Goal: Information Seeking & Learning: Check status

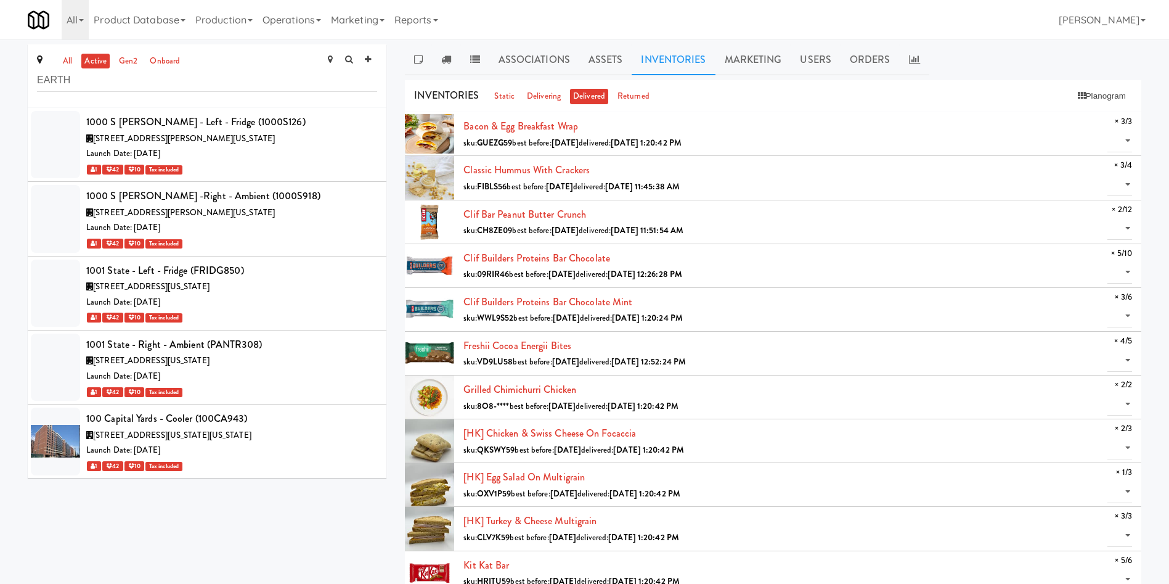
scroll to position [21444, 0]
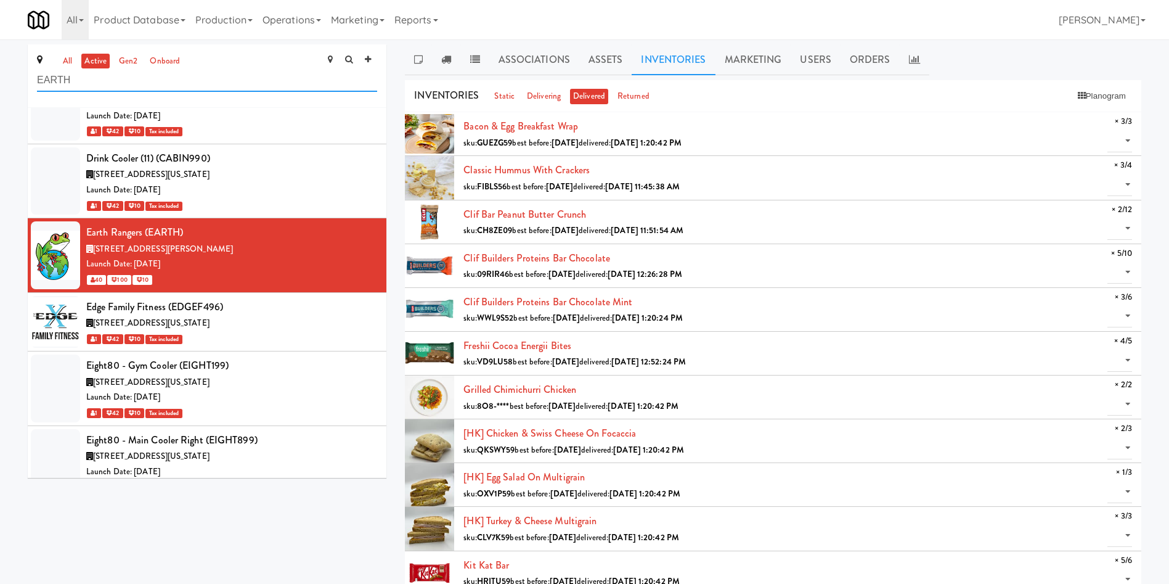
drag, startPoint x: 235, startPoint y: 84, endPoint x: 0, endPoint y: 84, distance: 235.5
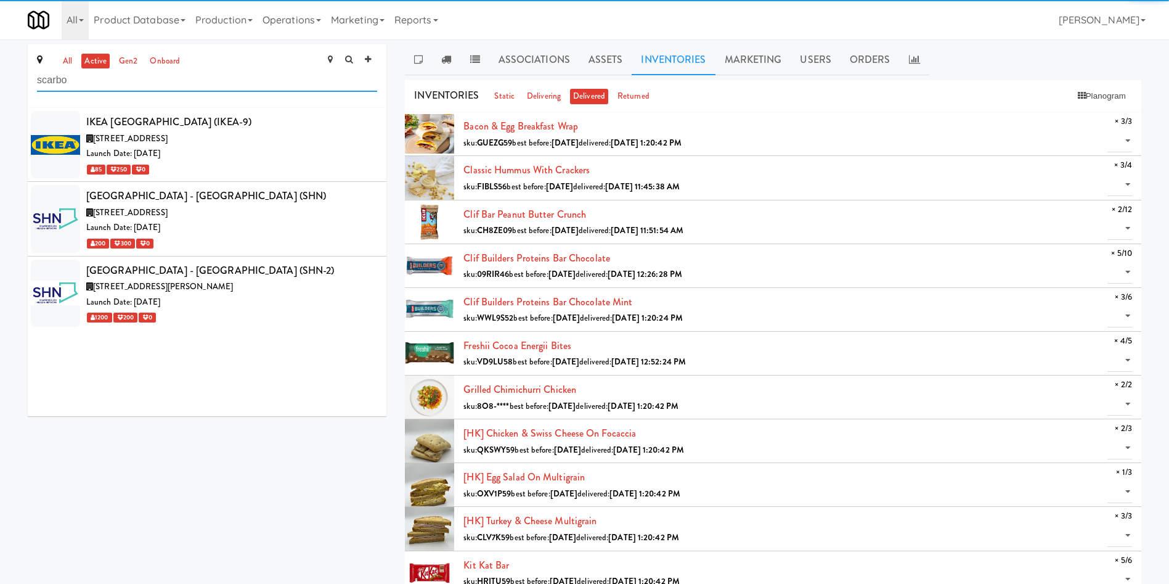
scroll to position [0, 0]
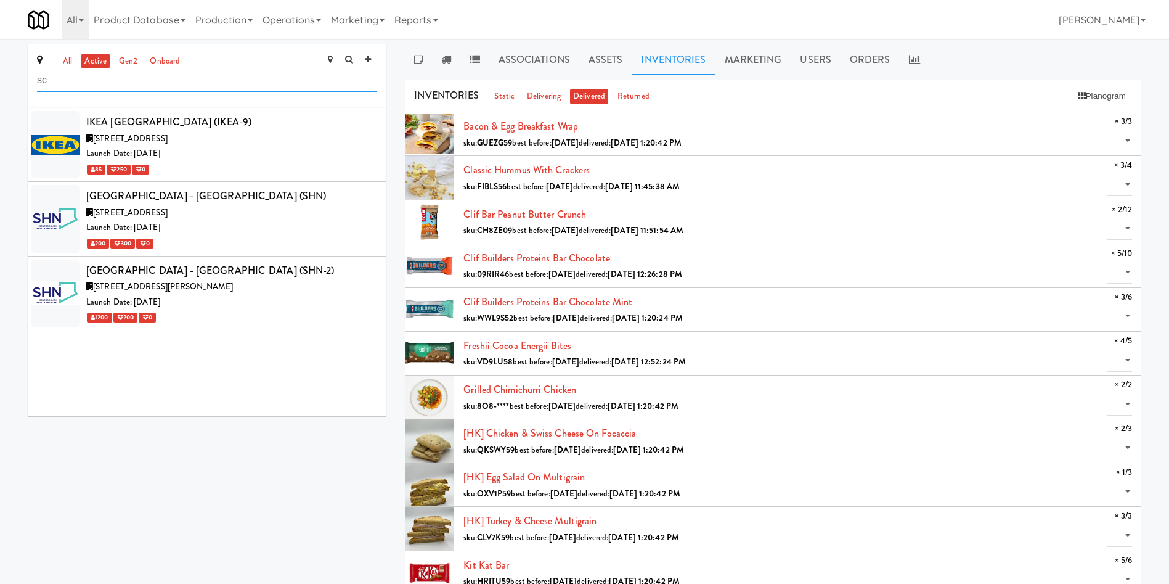
type input "s"
paste input "text"
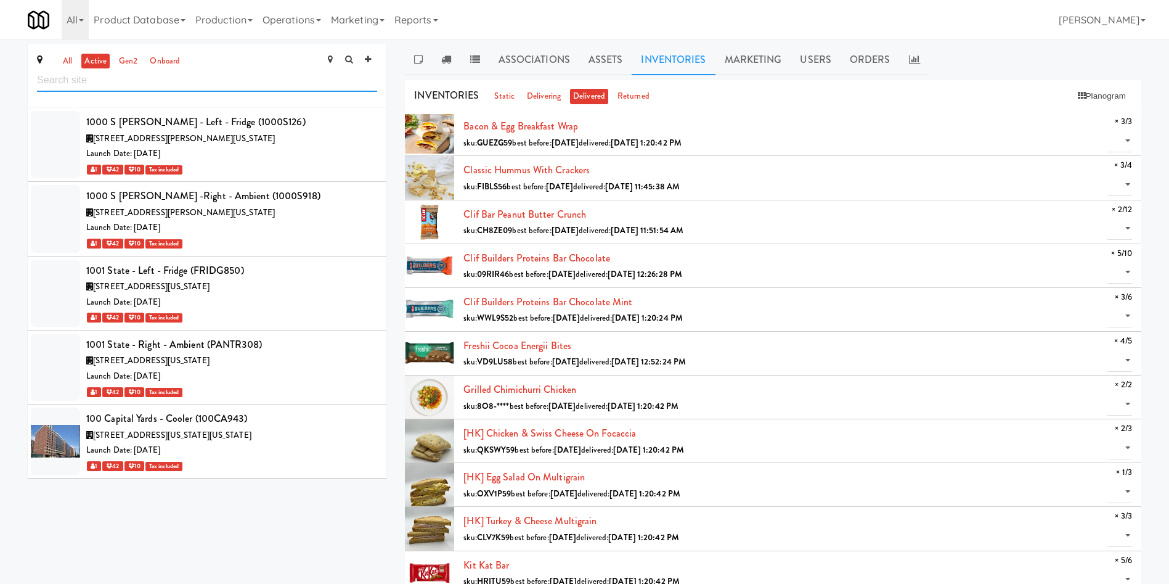
scroll to position [21474, 0]
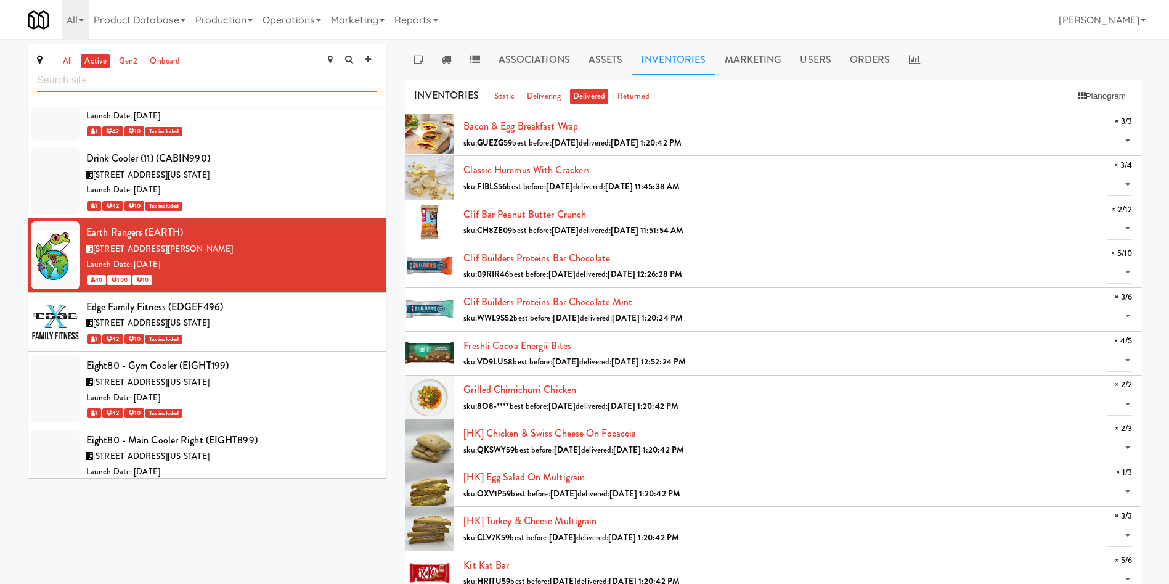
paste input "[GEOGRAPHIC_DATA] in [GEOGRAPHIC_DATA]"
click at [215, 85] on input "text" at bounding box center [207, 80] width 340 height 23
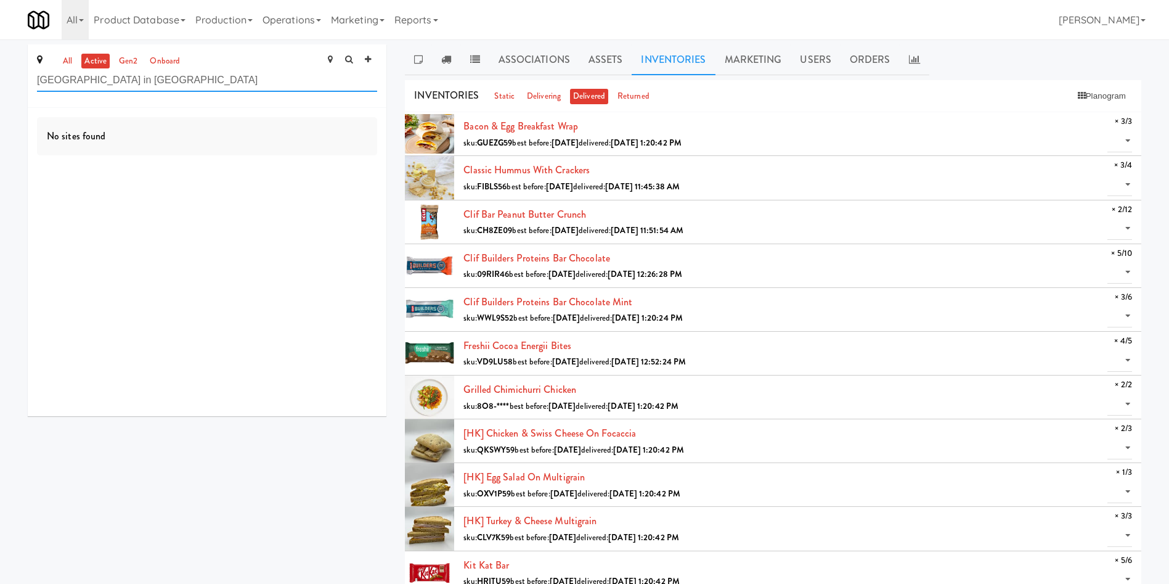
drag, startPoint x: 237, startPoint y: 81, endPoint x: 120, endPoint y: 77, distance: 117.2
click at [120, 77] on input "[GEOGRAPHIC_DATA] in [GEOGRAPHIC_DATA]" at bounding box center [207, 80] width 340 height 23
type input "Delnor Community"
drag, startPoint x: 126, startPoint y: 86, endPoint x: 0, endPoint y: 71, distance: 127.2
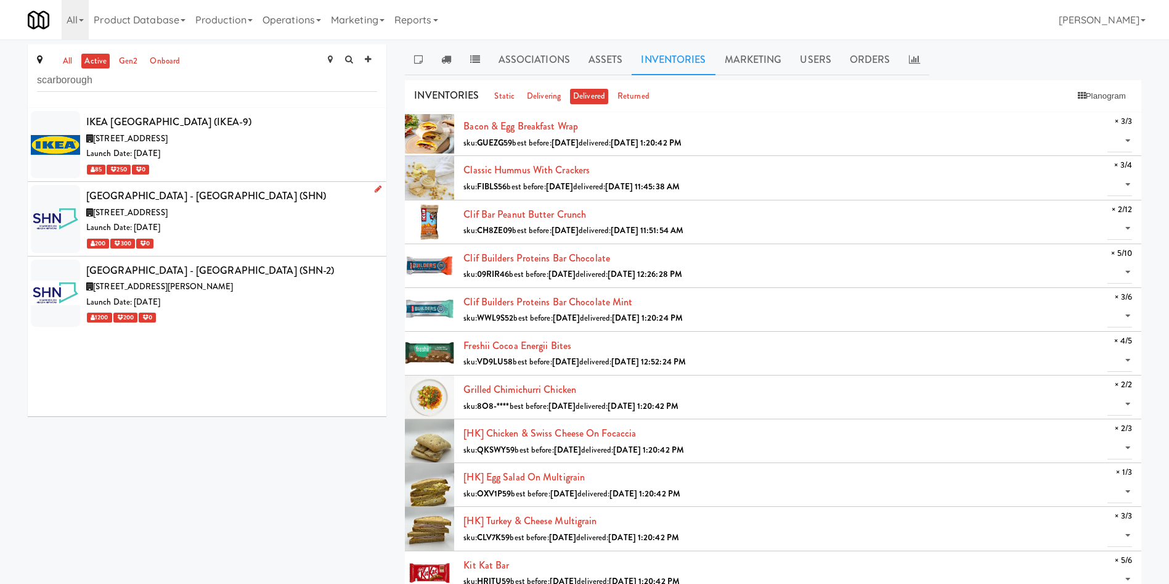
click at [221, 227] on div "Launch Date: [DATE]" at bounding box center [231, 227] width 291 height 15
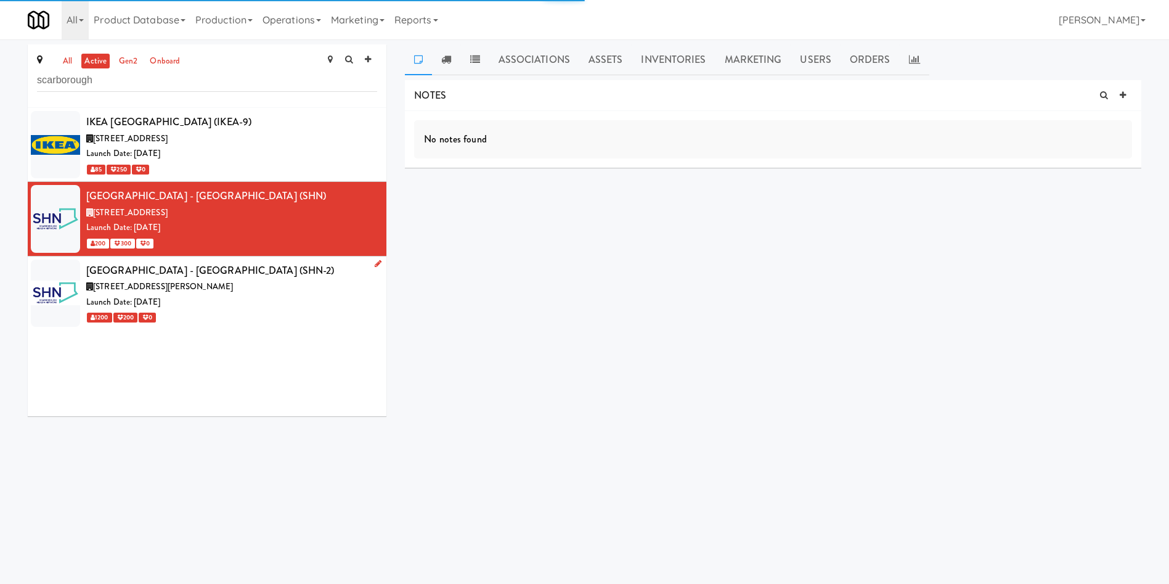
click at [240, 298] on div "Launch Date: [DATE]" at bounding box center [231, 302] width 291 height 15
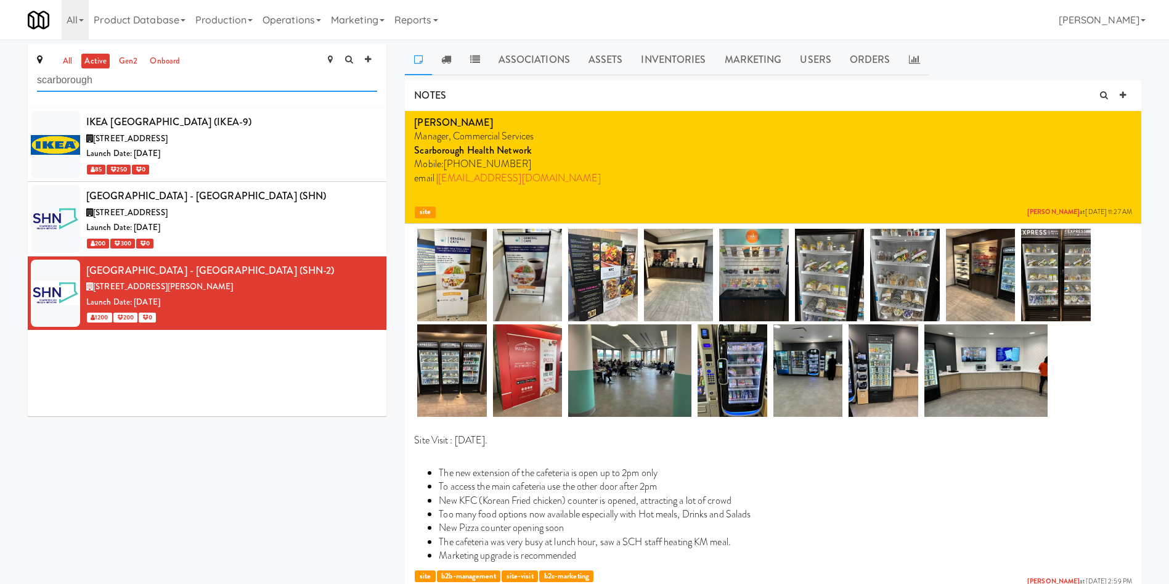
drag, startPoint x: 145, startPoint y: 78, endPoint x: 41, endPoint y: 78, distance: 104.8
click at [41, 78] on input "scarborough" at bounding box center [207, 80] width 340 height 23
paste input "nteen"
drag, startPoint x: 42, startPoint y: 75, endPoint x: 0, endPoint y: 75, distance: 41.9
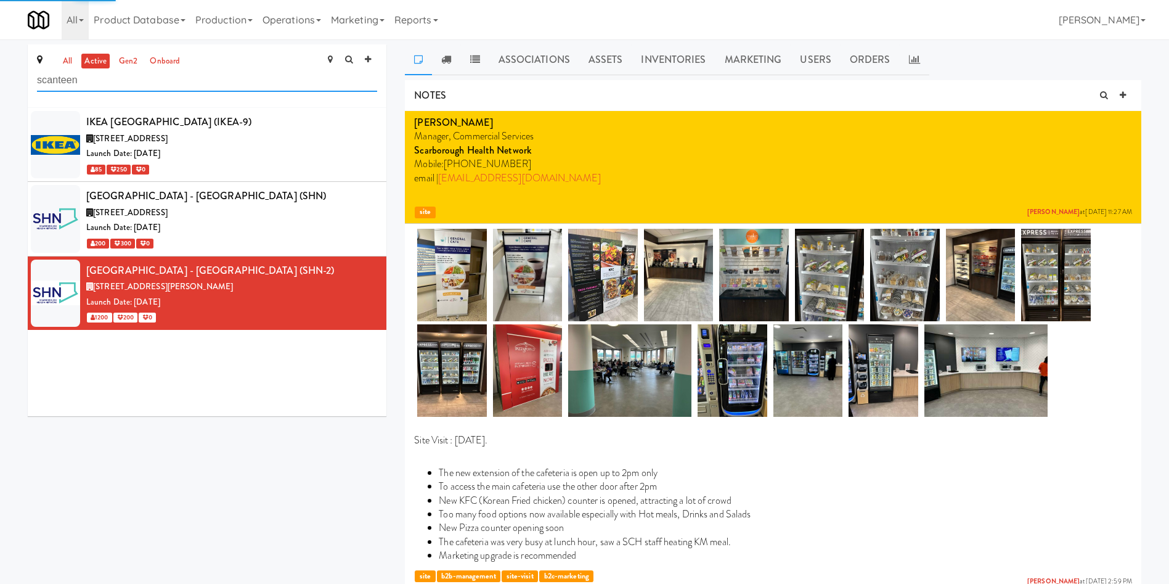
paste input "text"
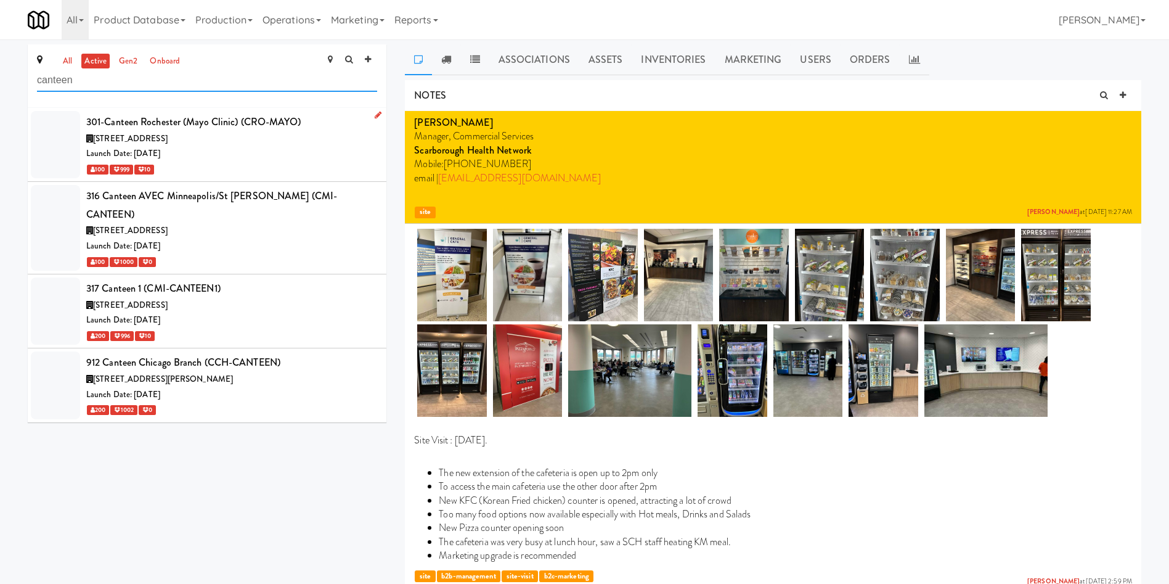
type input "canteen"
click at [227, 163] on div "100 999 10" at bounding box center [231, 169] width 291 height 15
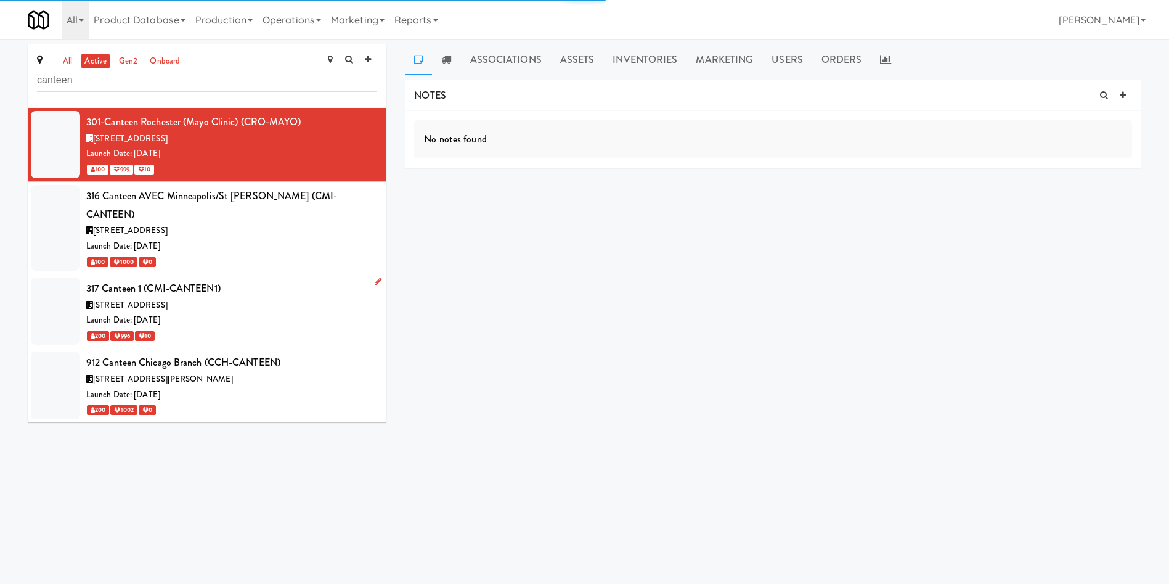
click at [237, 313] on div "Launch Date: [DATE]" at bounding box center [231, 320] width 291 height 15
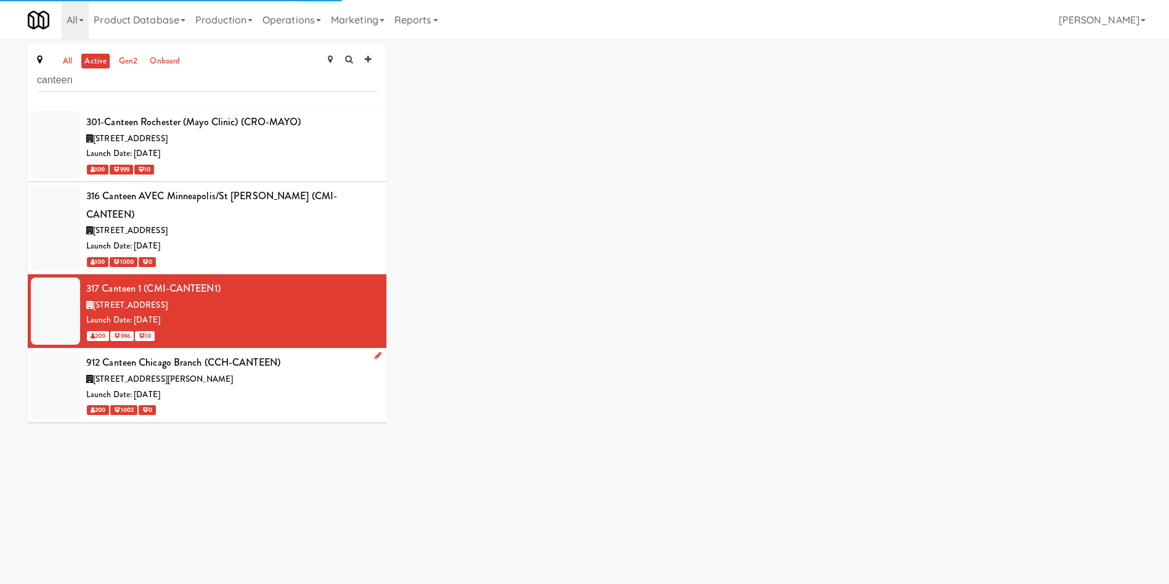
click at [235, 387] on div "Launch Date: [DATE]" at bounding box center [231, 394] width 291 height 15
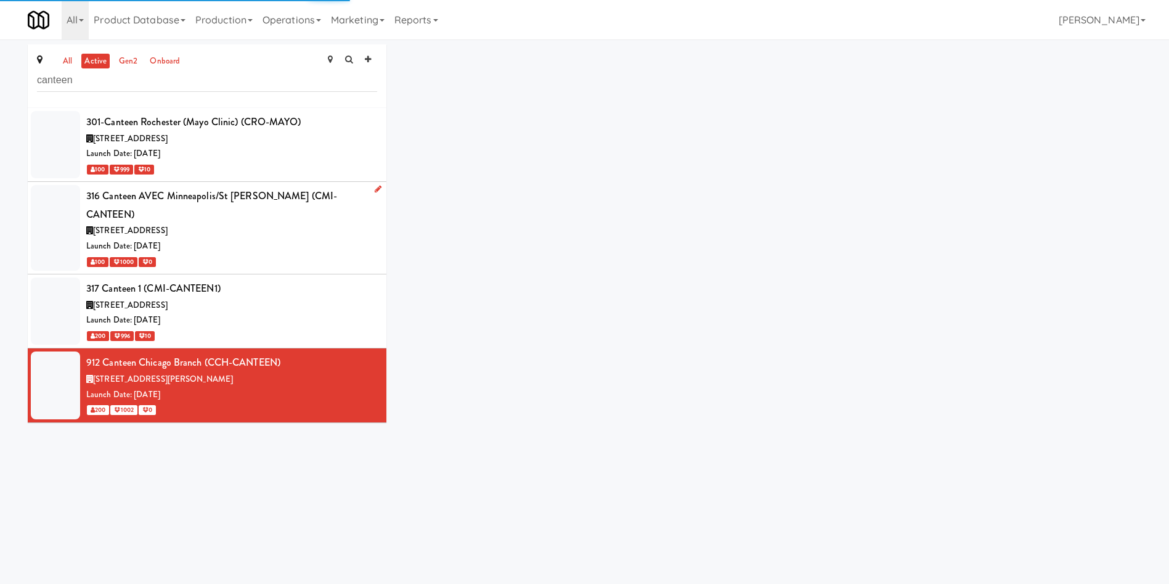
click at [266, 239] on div "Launch Date: [DATE]" at bounding box center [231, 246] width 291 height 15
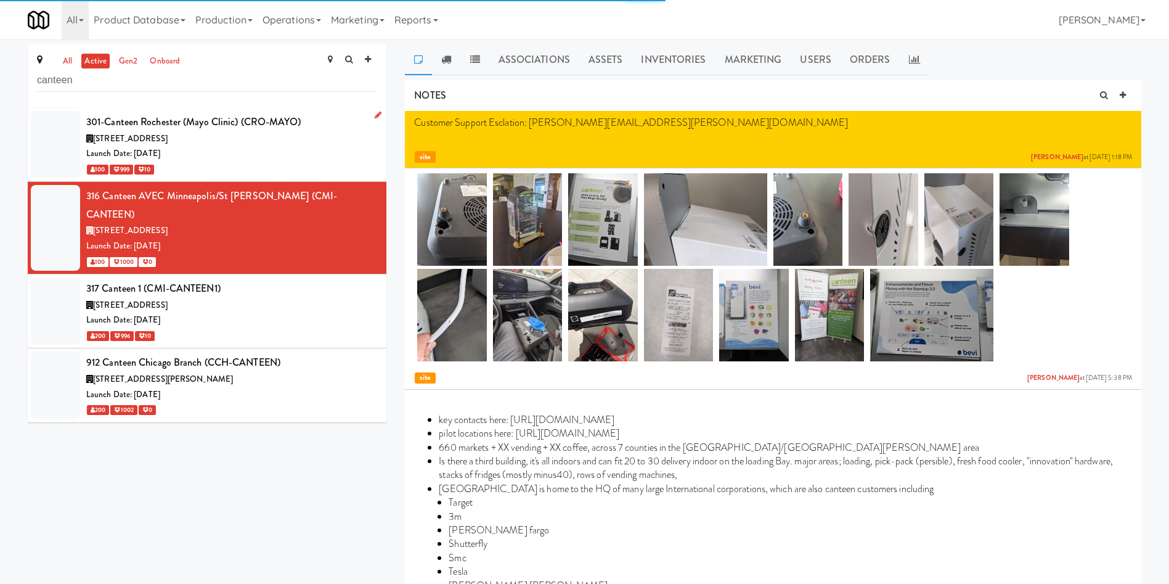
click at [278, 149] on div "Launch Date: [DATE]" at bounding box center [231, 153] width 291 height 15
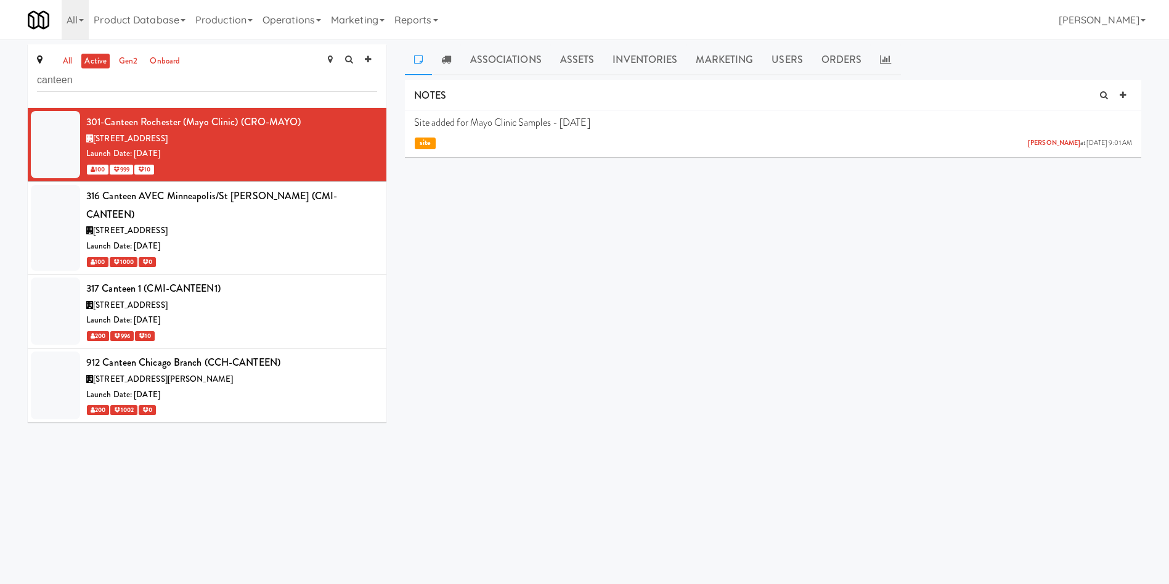
click at [147, 433] on body "Okay Okay Select date: previous 2025-Sep next Su Mo Tu We Th Fr Sa 31 1 2 3 4 5…" at bounding box center [584, 331] width 1169 height 584
click at [296, 17] on link "Operations" at bounding box center [292, 19] width 68 height 39
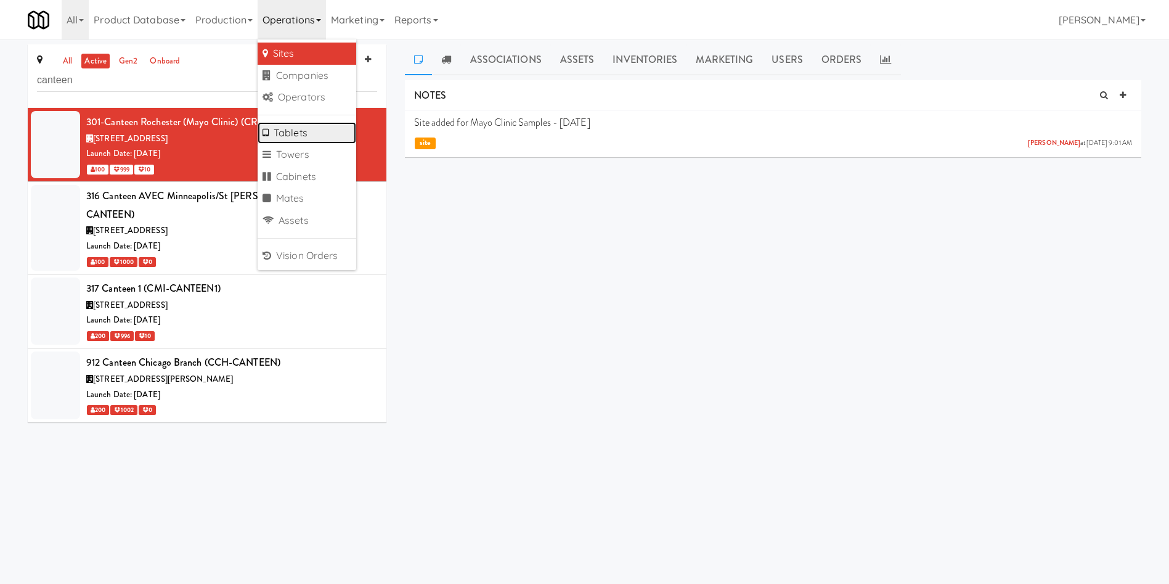
click at [315, 123] on link "Tablets" at bounding box center [307, 133] width 99 height 22
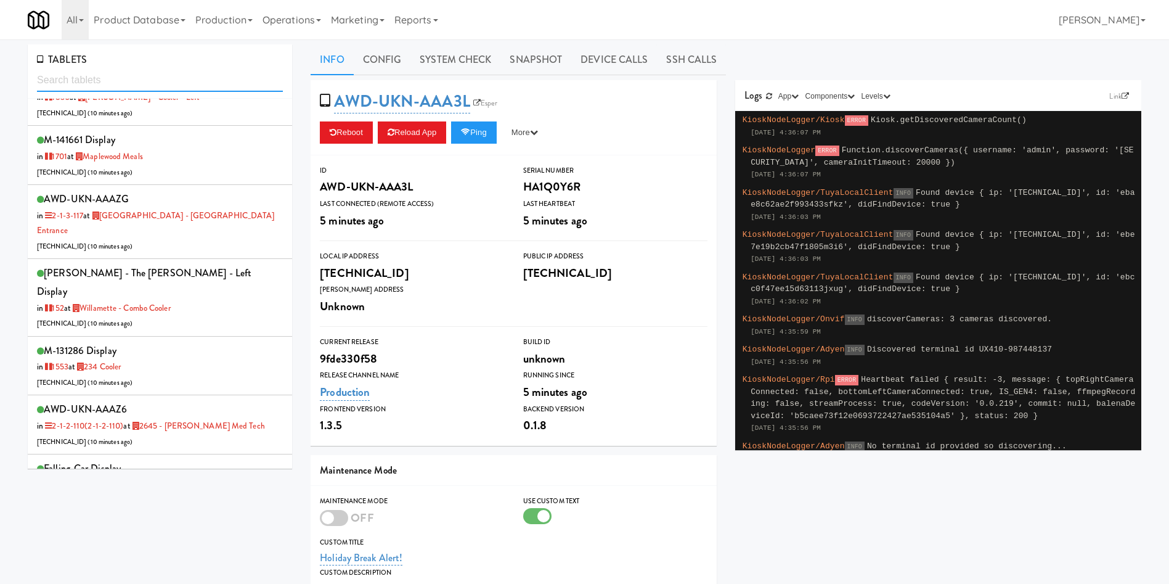
scroll to position [740, 0]
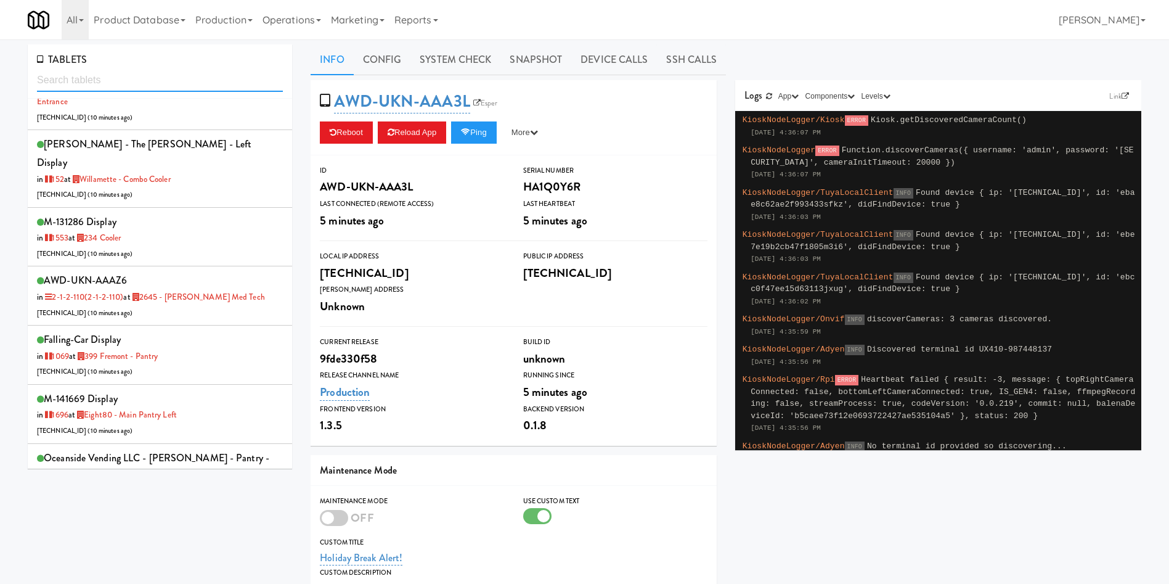
click at [175, 70] on input "text" at bounding box center [160, 80] width 246 height 23
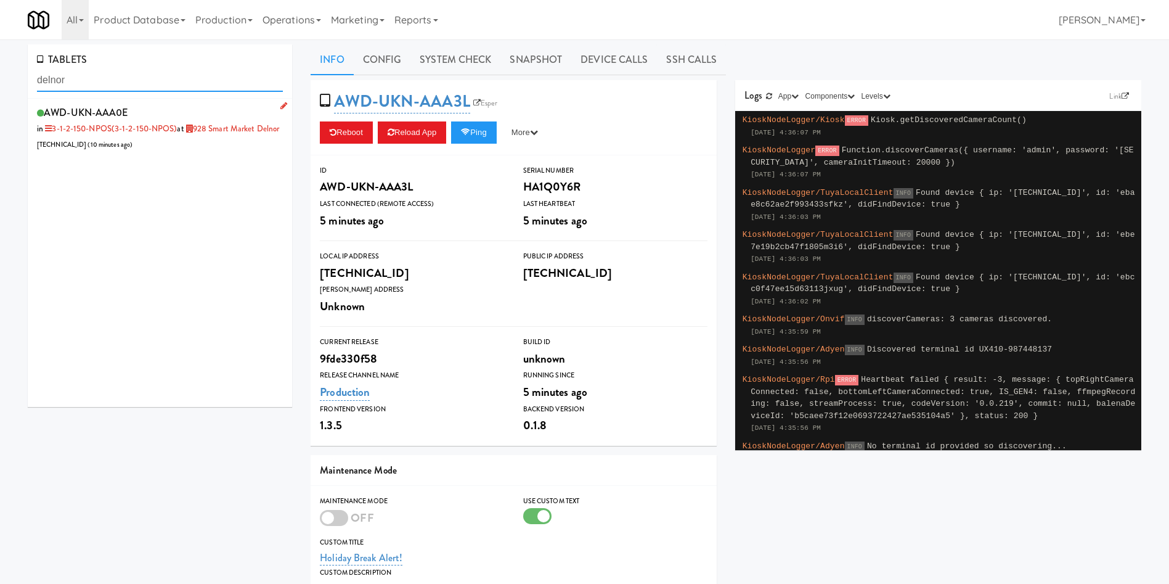
type input "delnor"
click at [200, 152] on div "AWD-UKN-AAA0E in 3-1-2-150-NPOS (3-1-2-150-NPOS) at 928 Smart Market Delnor [TE…" at bounding box center [160, 128] width 246 height 49
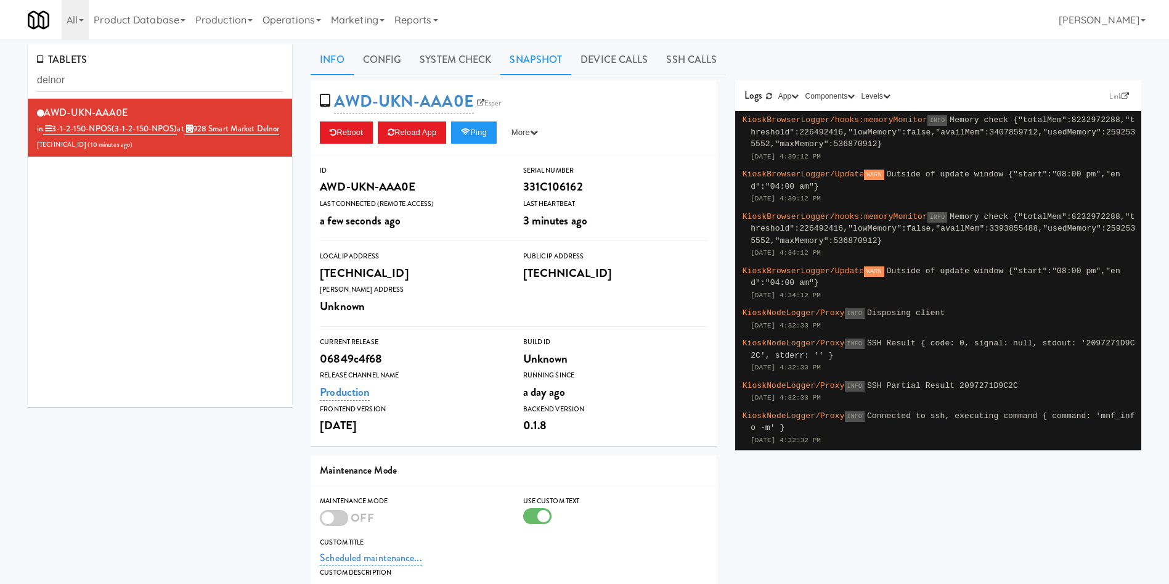
click at [524, 58] on link "Snapshot" at bounding box center [536, 59] width 71 height 31
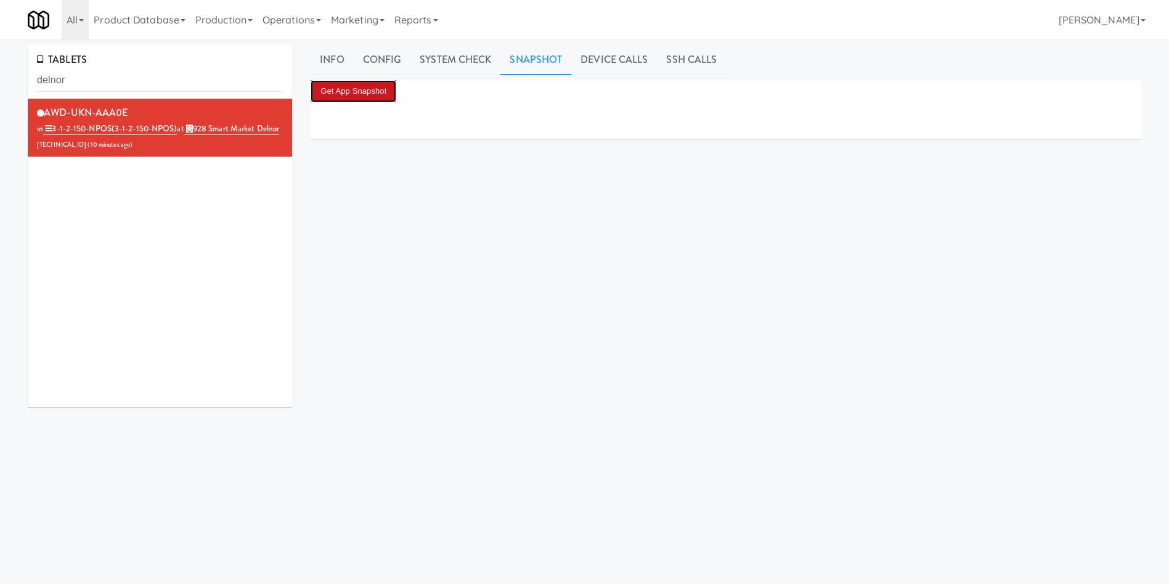
click at [380, 90] on button "Get App Snapshot" at bounding box center [354, 91] width 86 height 22
click at [35, 289] on div "AWD-UKN-AAA0E in 3-1-2-150-NPOS (3-1-2-150-NPOS) at 928 Smart Market Delnor [TE…" at bounding box center [160, 253] width 264 height 308
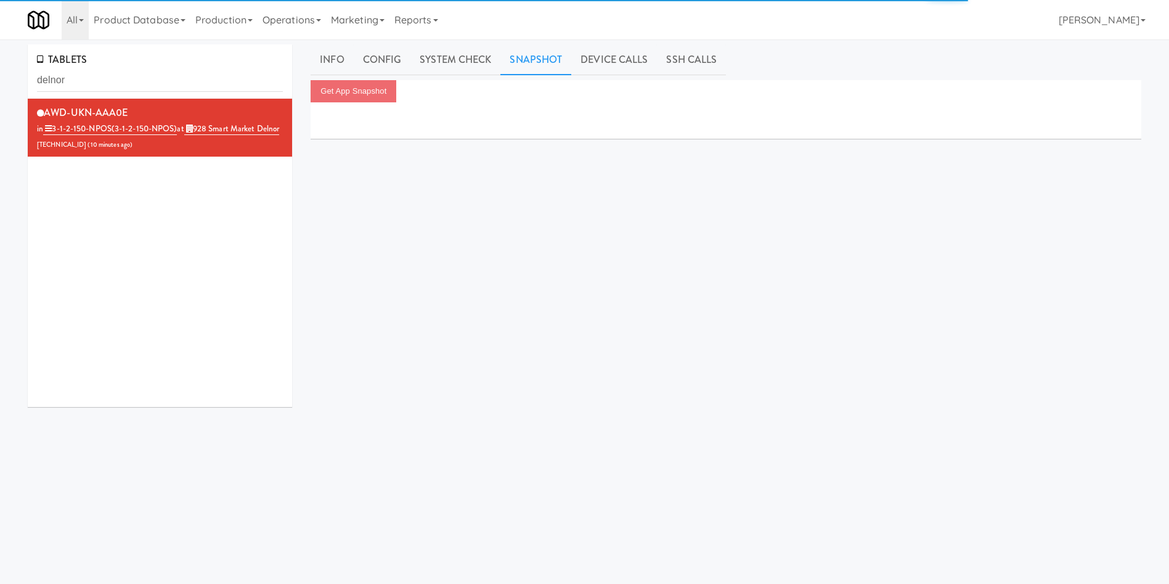
click at [188, 251] on div "AWD-UKN-AAA0E in 3-1-2-150-NPOS (3-1-2-150-NPOS) at 928 Smart Market Delnor [TE…" at bounding box center [160, 253] width 264 height 308
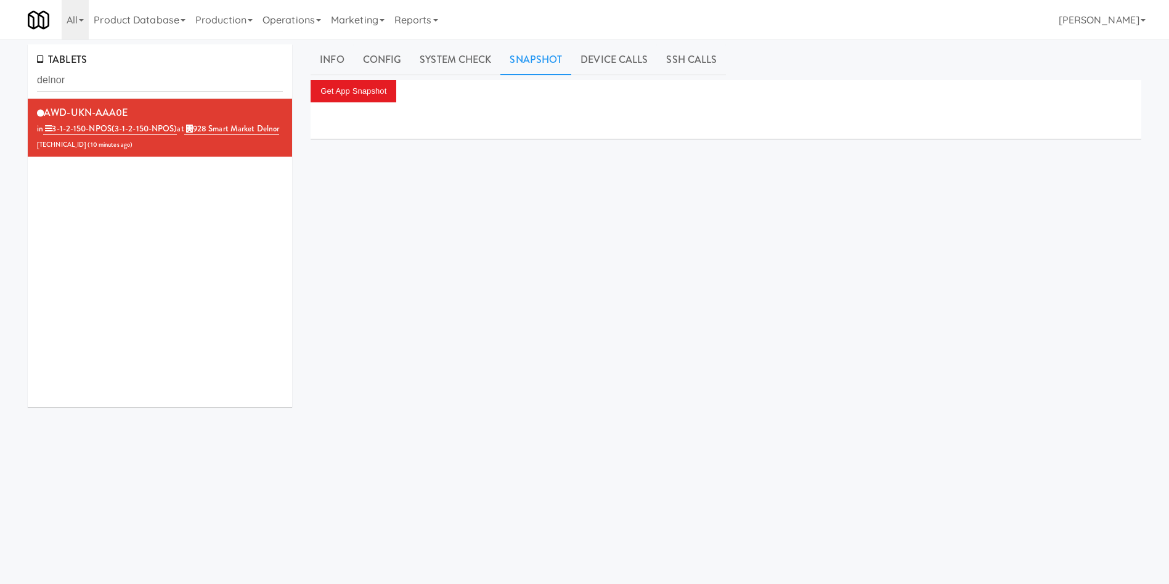
click at [176, 242] on div "AWD-UKN-AAA0E in 3-1-2-150-NPOS (3-1-2-150-NPOS) at 928 Smart Market Delnor [TE…" at bounding box center [160, 253] width 264 height 308
click at [118, 208] on div "AWD-UKN-AAA0E in 3-1-2-150-NPOS (3-1-2-150-NPOS) at 928 Smart Market Delnor [TE…" at bounding box center [160, 253] width 264 height 308
drag, startPoint x: 162, startPoint y: 150, endPoint x: 197, endPoint y: 126, distance: 42.6
click at [197, 126] on div "AWD-UKN-AAA0E in 3-1-2-150-NPOS (3-1-2-150-NPOS) at 928 Smart Market Delnor [TE…" at bounding box center [160, 128] width 246 height 49
copy link "928 Smart Market Delnor"
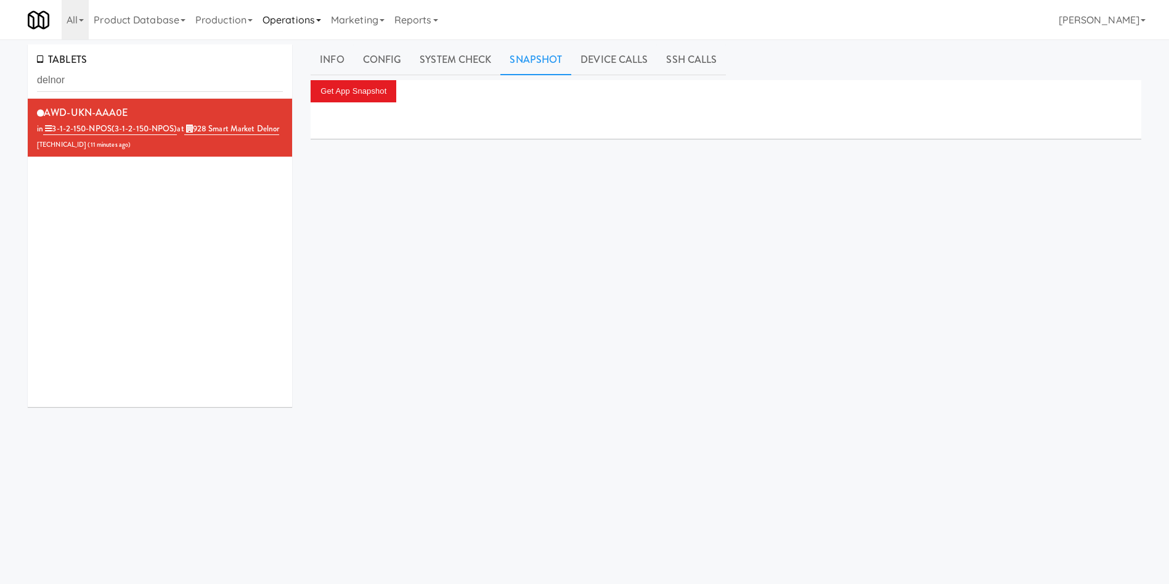
drag, startPoint x: 309, startPoint y: 22, endPoint x: 305, endPoint y: 38, distance: 16.6
click at [309, 22] on link "Operations" at bounding box center [292, 19] width 68 height 39
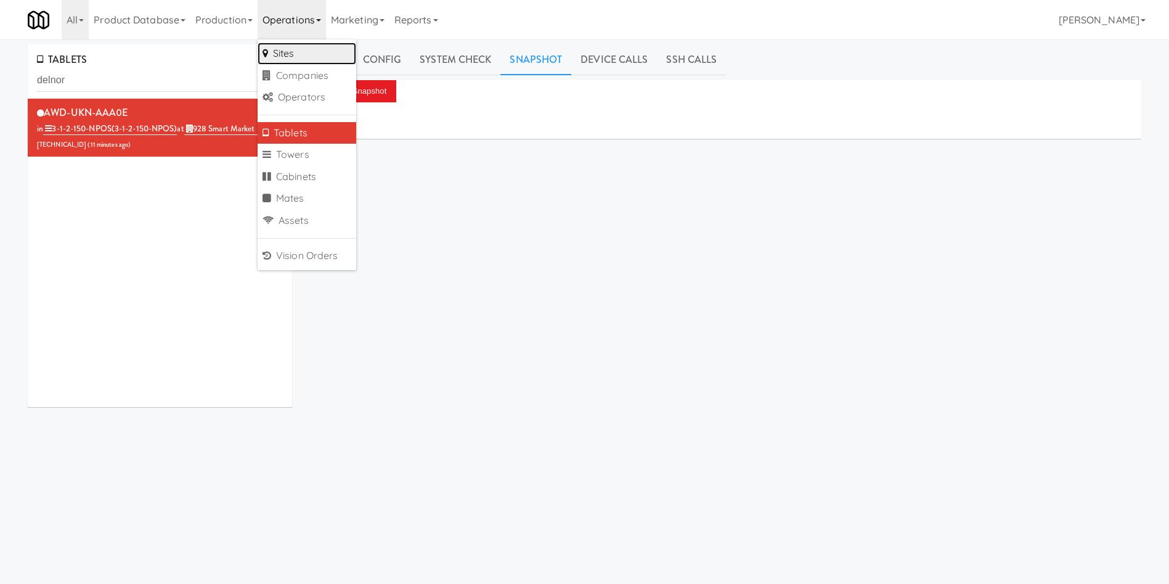
click at [285, 54] on link "Sites" at bounding box center [307, 54] width 99 height 22
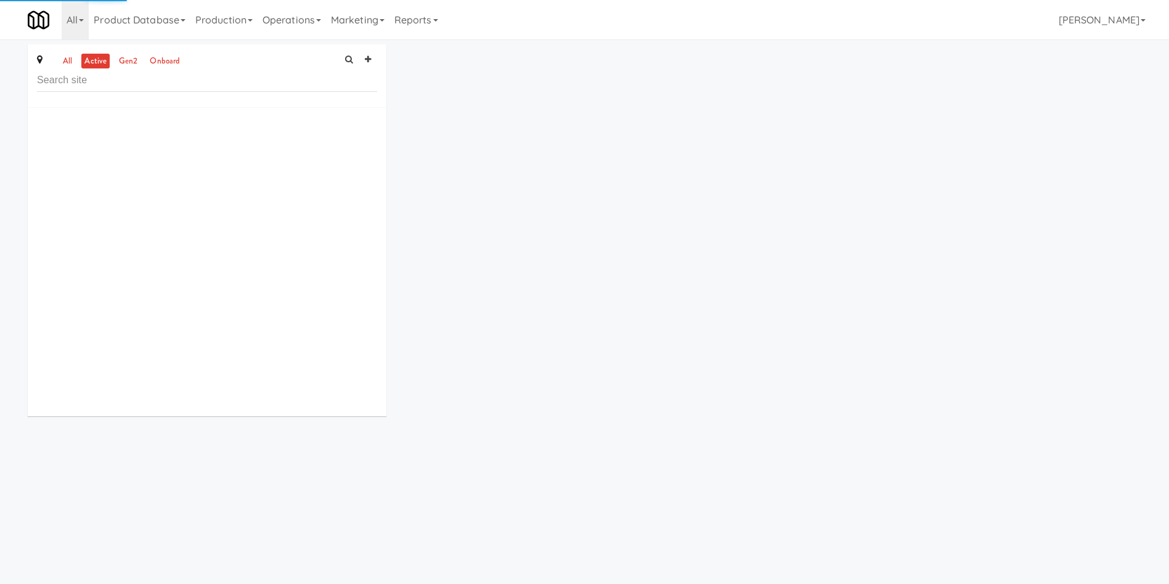
click at [158, 84] on input "text" at bounding box center [207, 80] width 340 height 23
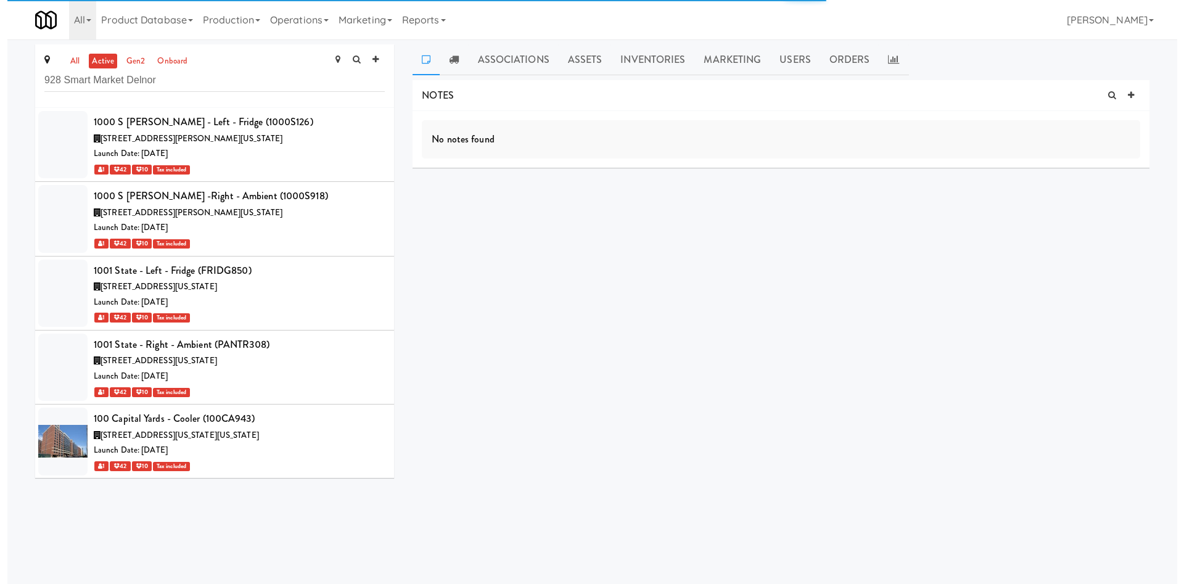
scroll to position [9584, 0]
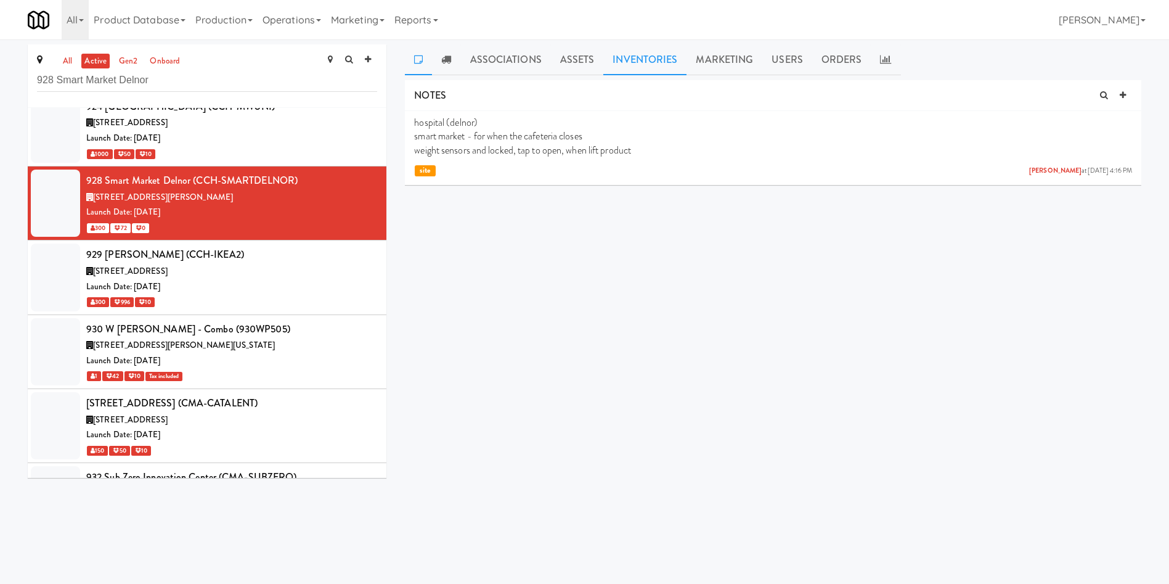
type input "928 Smart Market Delnor"
click at [650, 67] on link "Inventories" at bounding box center [645, 59] width 83 height 31
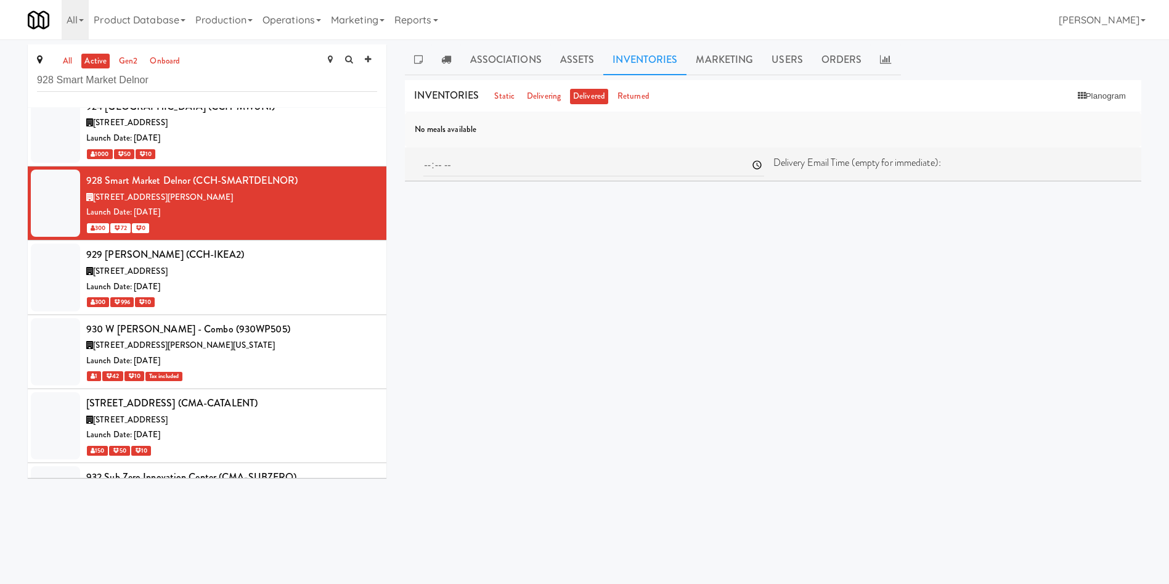
click at [1098, 86] on div "Planogram" at bounding box center [1102, 96] width 60 height 20
click at [1094, 98] on button "Planogram" at bounding box center [1102, 96] width 60 height 18
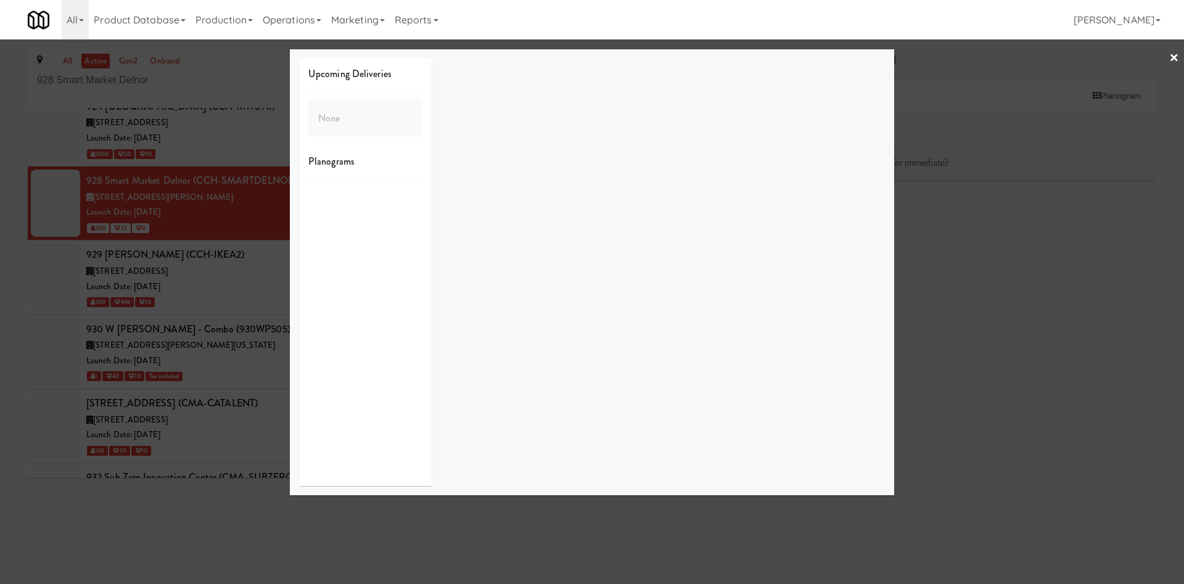
click at [214, 80] on div at bounding box center [592, 292] width 1184 height 584
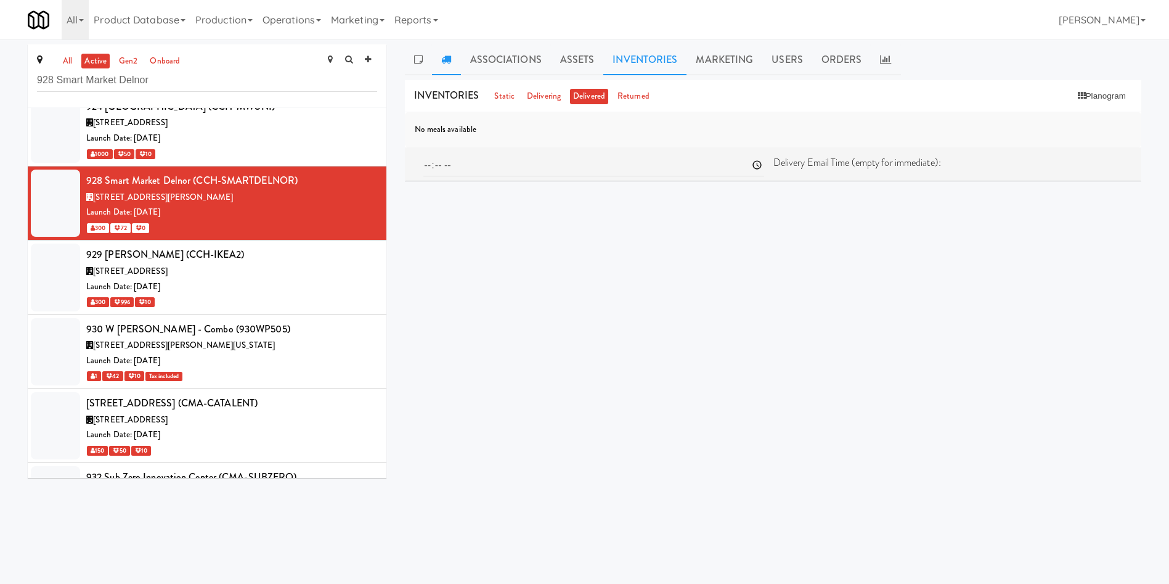
click at [451, 62] on icon at bounding box center [446, 59] width 10 height 10
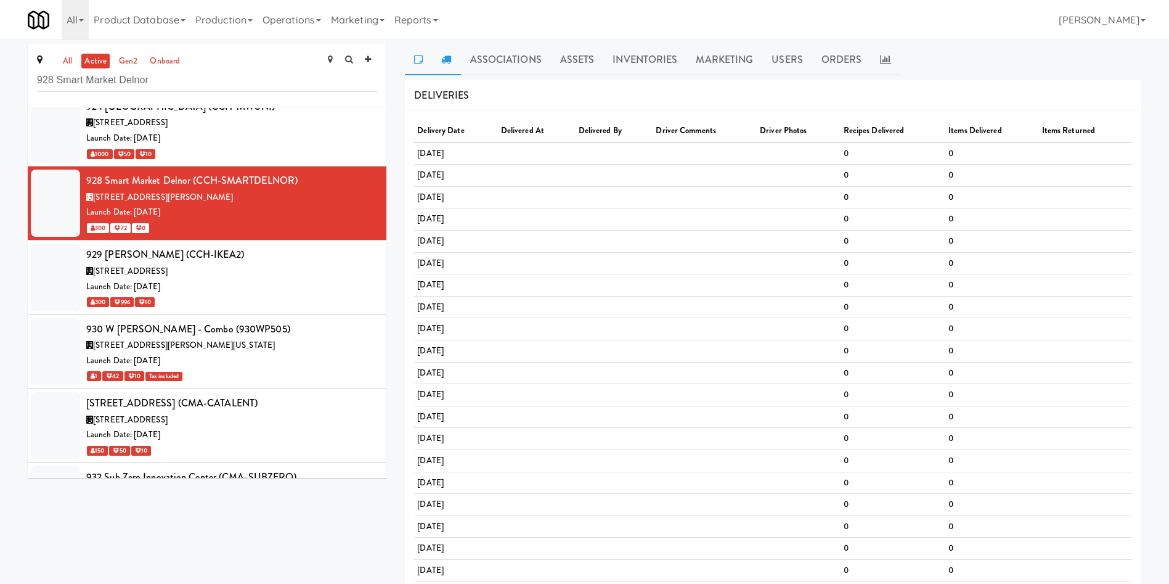
click at [428, 57] on link at bounding box center [418, 59] width 27 height 31
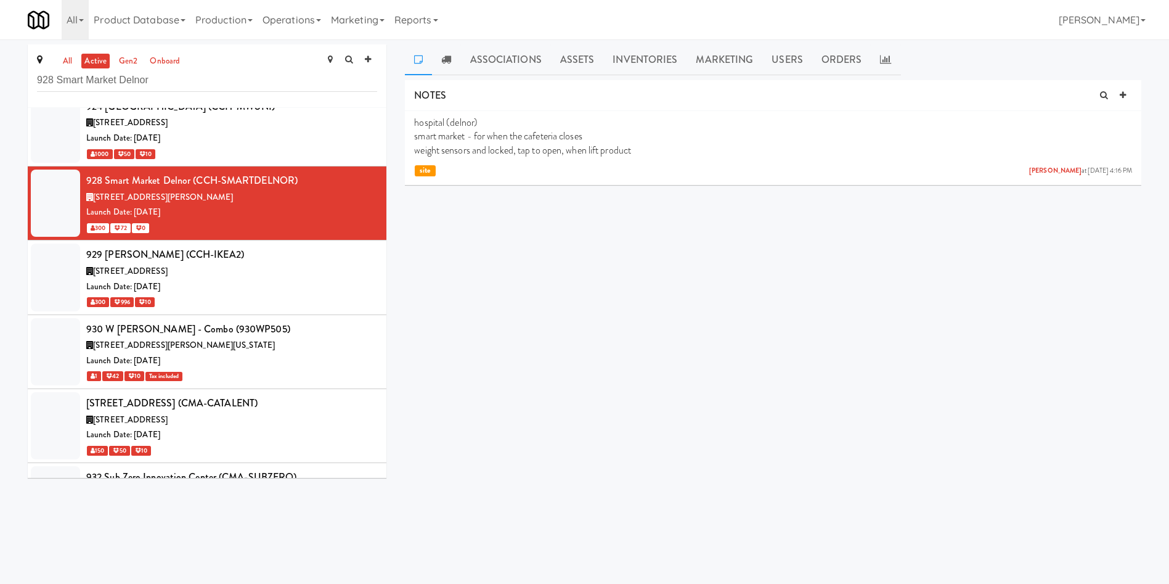
click at [770, 175] on div "site" at bounding box center [773, 169] width 718 height 14
click at [735, 59] on link "Marketing" at bounding box center [725, 59] width 76 height 31
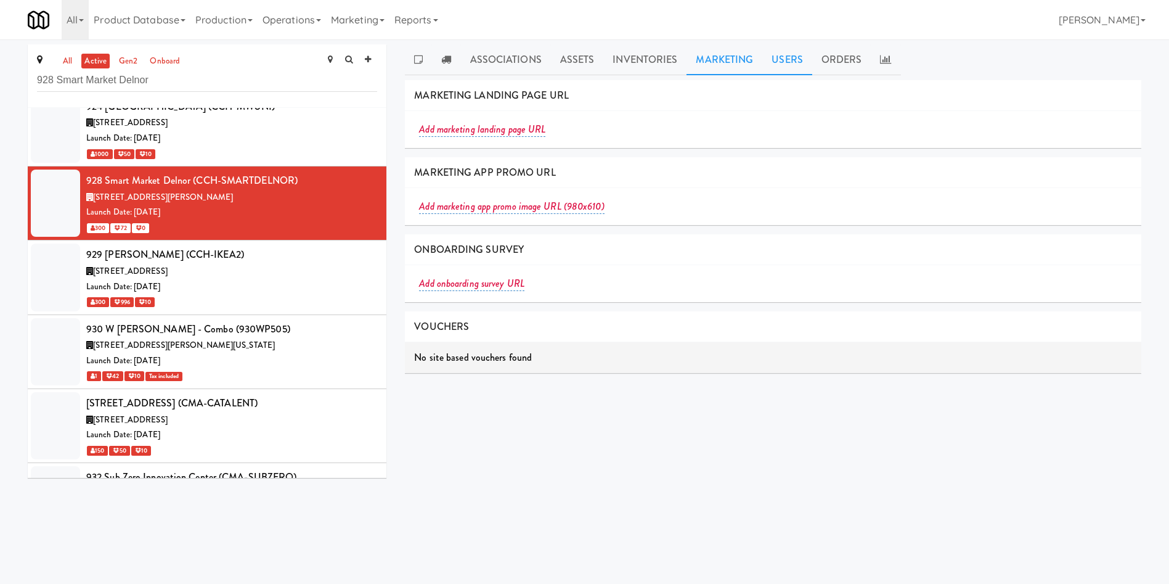
click at [785, 63] on link "Users" at bounding box center [788, 59] width 50 height 31
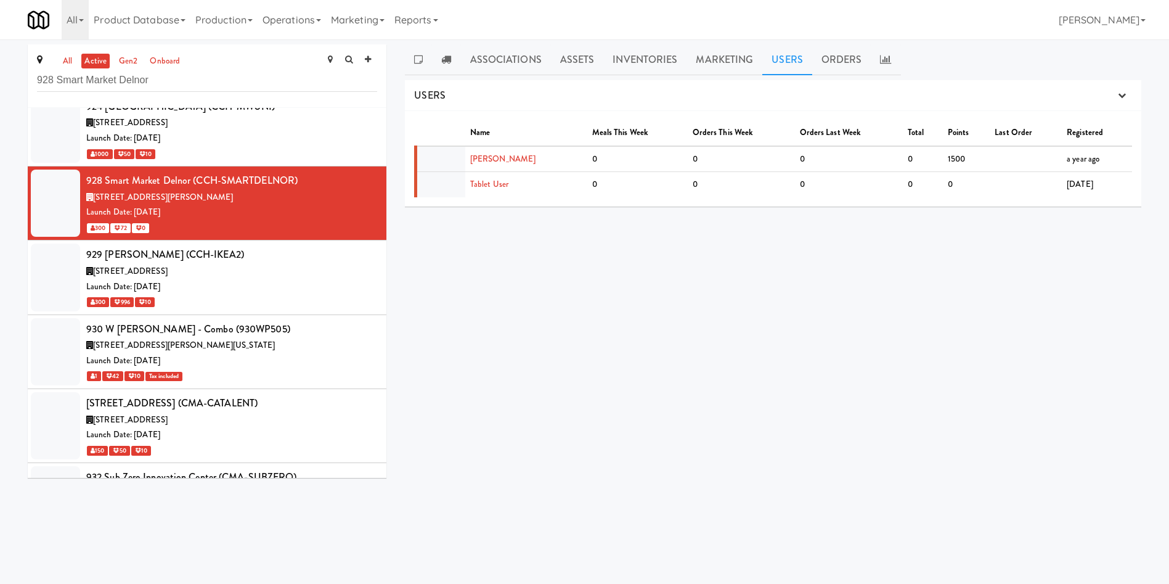
click at [751, 294] on div "NOTES hospital (delnor) smart market - for when the cafeteria closes weight sen…" at bounding box center [773, 234] width 737 height 308
click at [843, 59] on link "Orders" at bounding box center [842, 59] width 59 height 31
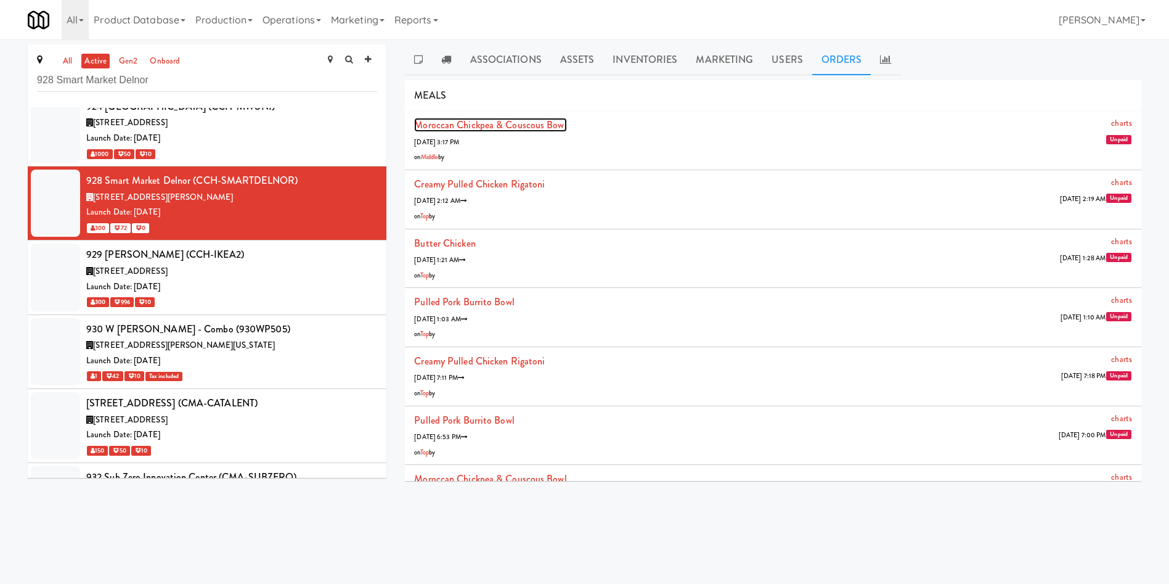
click at [473, 125] on link "Moroccan Chickpea & Couscous Bowl" at bounding box center [490, 125] width 152 height 14
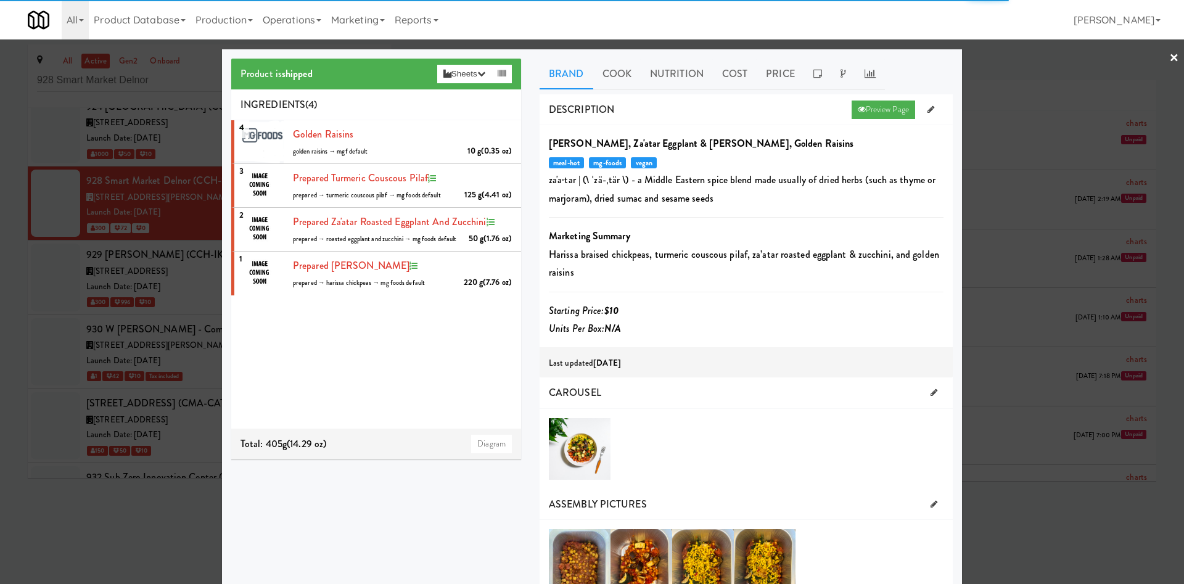
click at [986, 102] on div at bounding box center [592, 292] width 1184 height 584
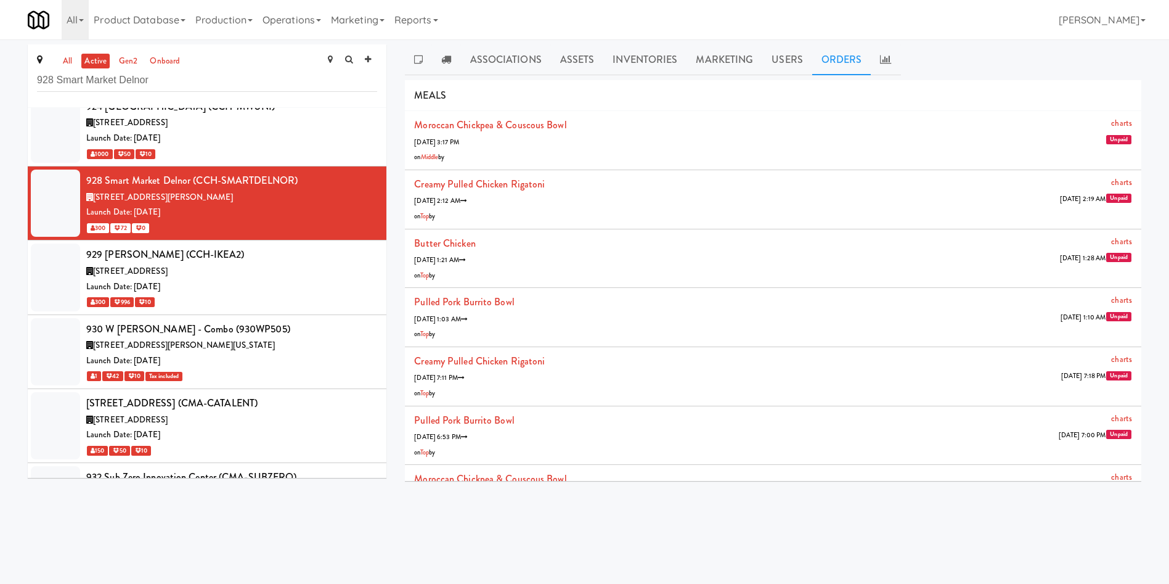
click at [1115, 141] on span "Unpaid" at bounding box center [1119, 139] width 25 height 9
click at [1112, 128] on link "charts" at bounding box center [1122, 123] width 21 height 12
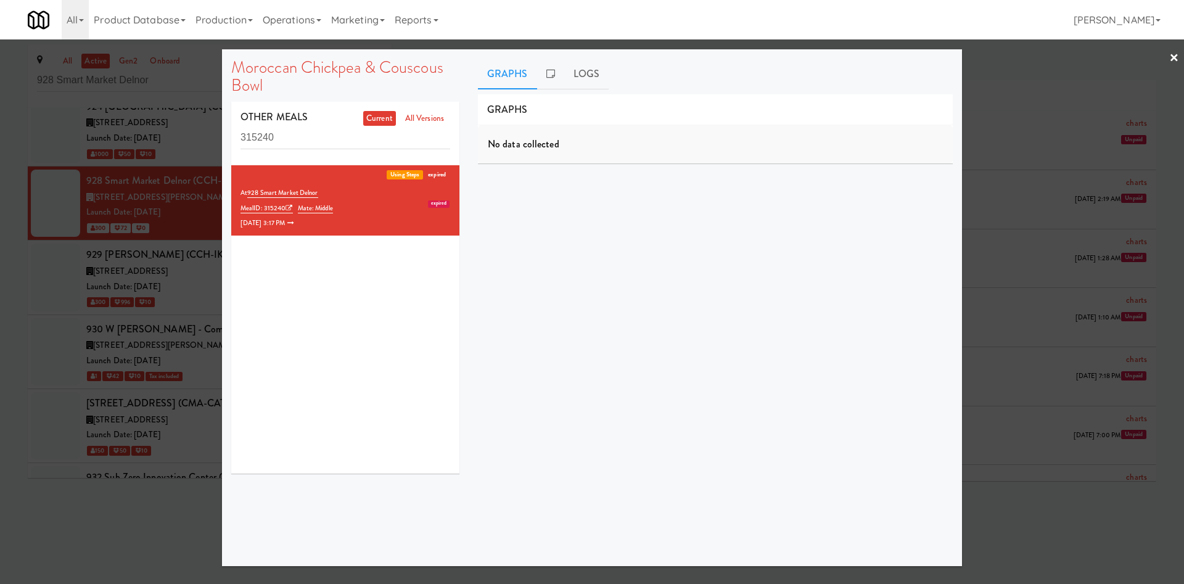
click at [1032, 91] on div at bounding box center [592, 292] width 1184 height 584
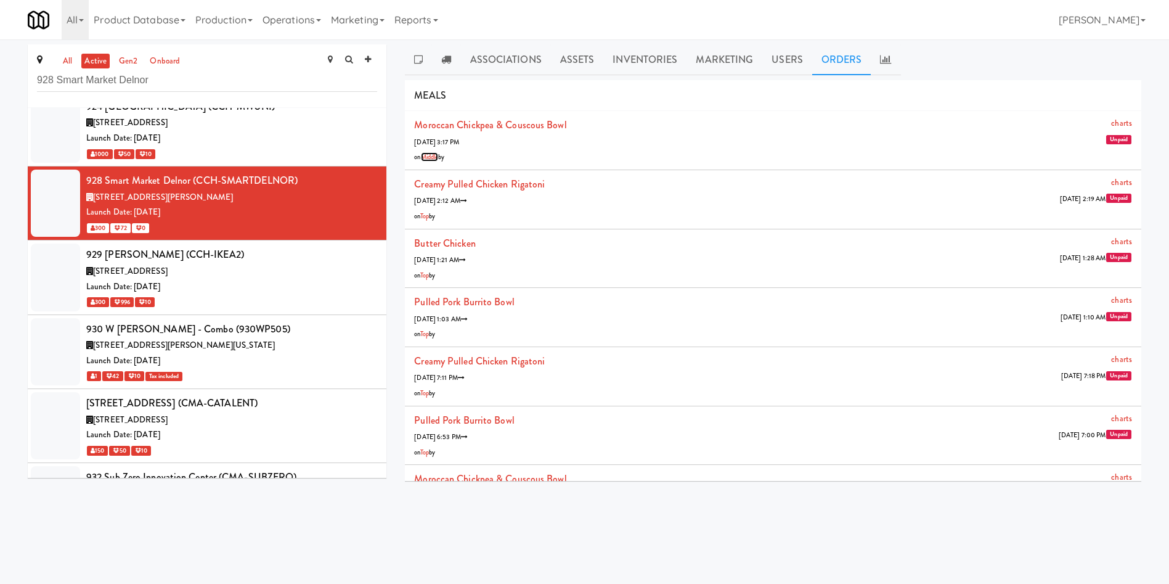
click at [429, 159] on link "Middle" at bounding box center [430, 156] width 18 height 9
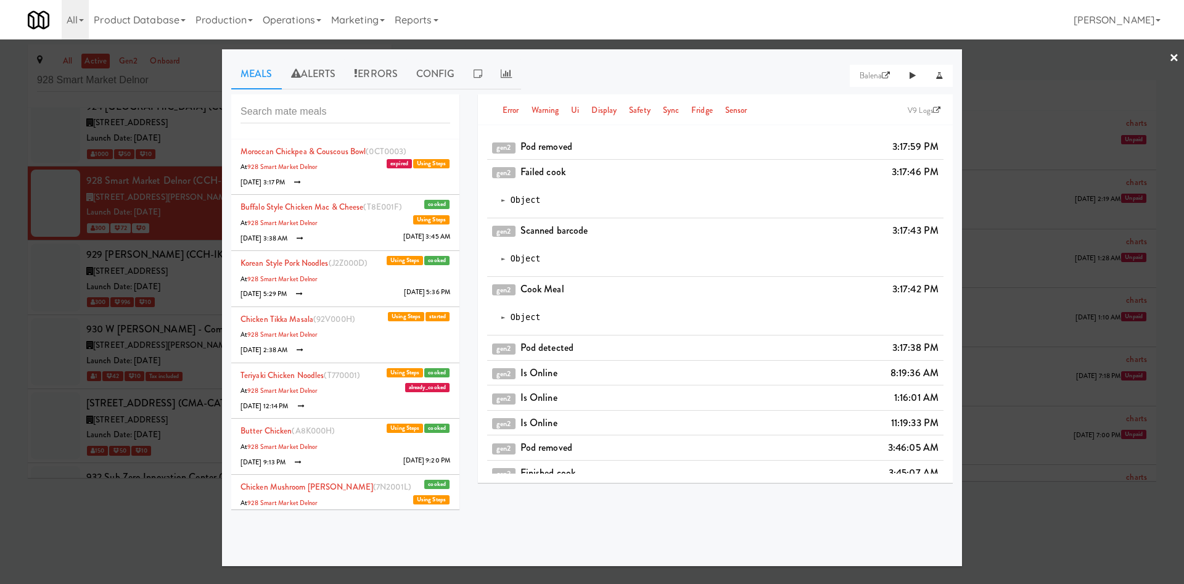
click at [295, 184] on icon at bounding box center [297, 182] width 7 height 7
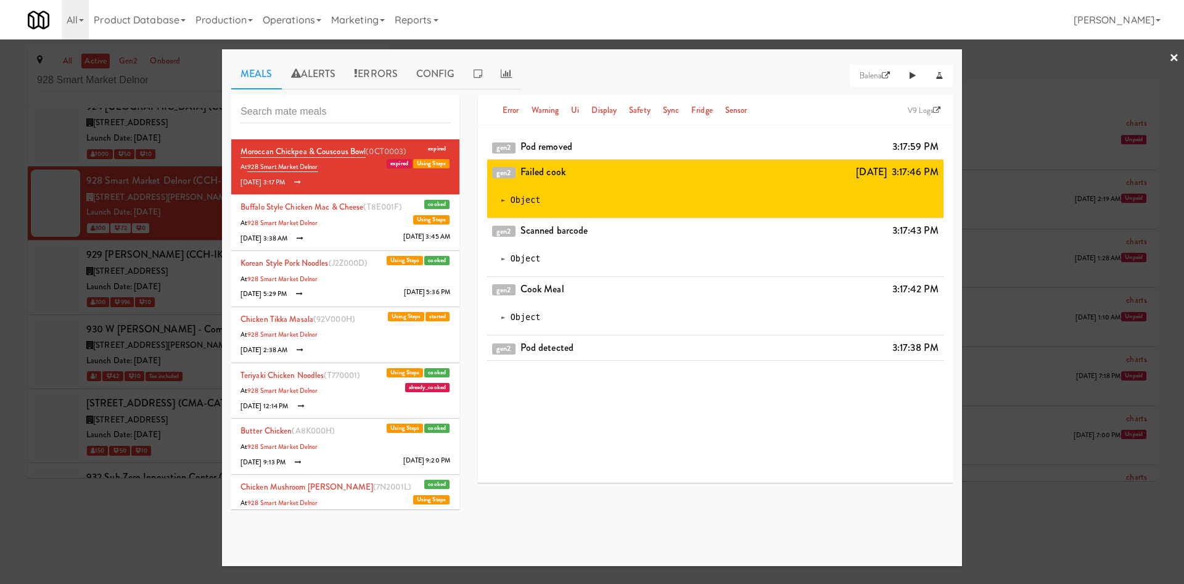
click at [523, 198] on span "Object" at bounding box center [525, 199] width 30 height 9
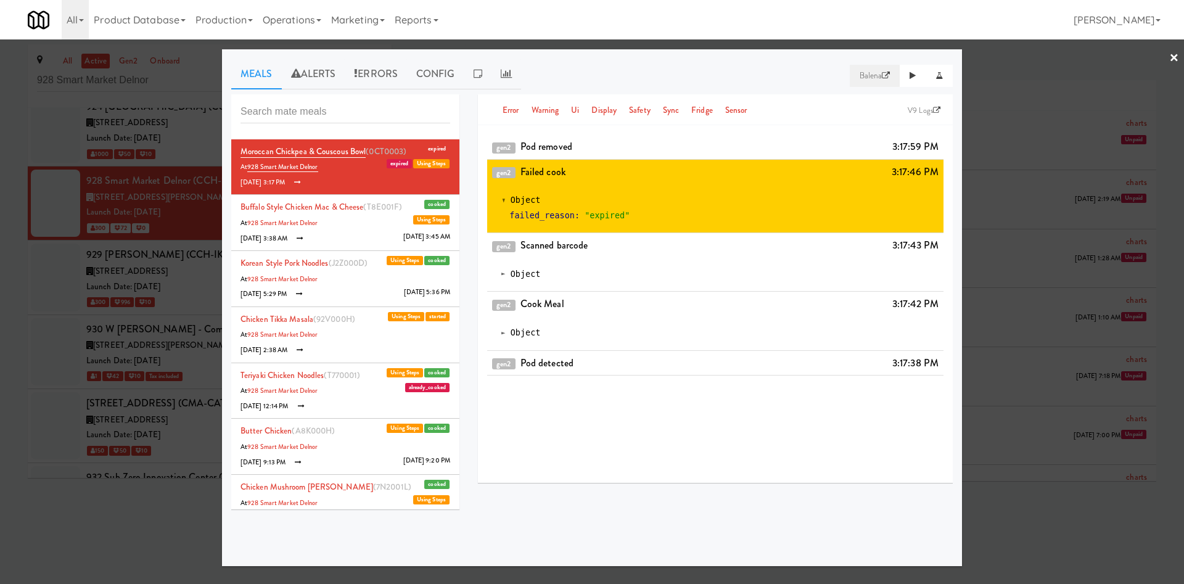
click at [885, 78] on icon at bounding box center [886, 76] width 8 height 8
drag, startPoint x: 738, startPoint y: 192, endPoint x: 653, endPoint y: 192, distance: 84.5
click at [653, 192] on div "Object failed_reason : "expired"" at bounding box center [715, 208] width 446 height 49
click at [393, 146] on span "(0CT0003)" at bounding box center [386, 151] width 41 height 12
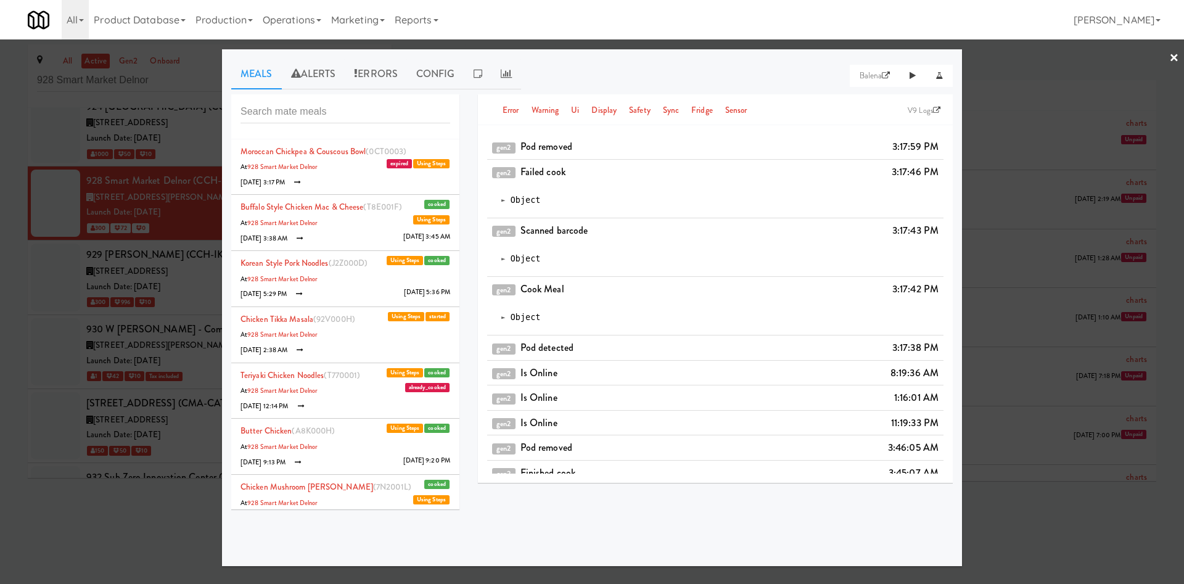
click at [381, 153] on span "(0CT0003)" at bounding box center [386, 151] width 41 height 12
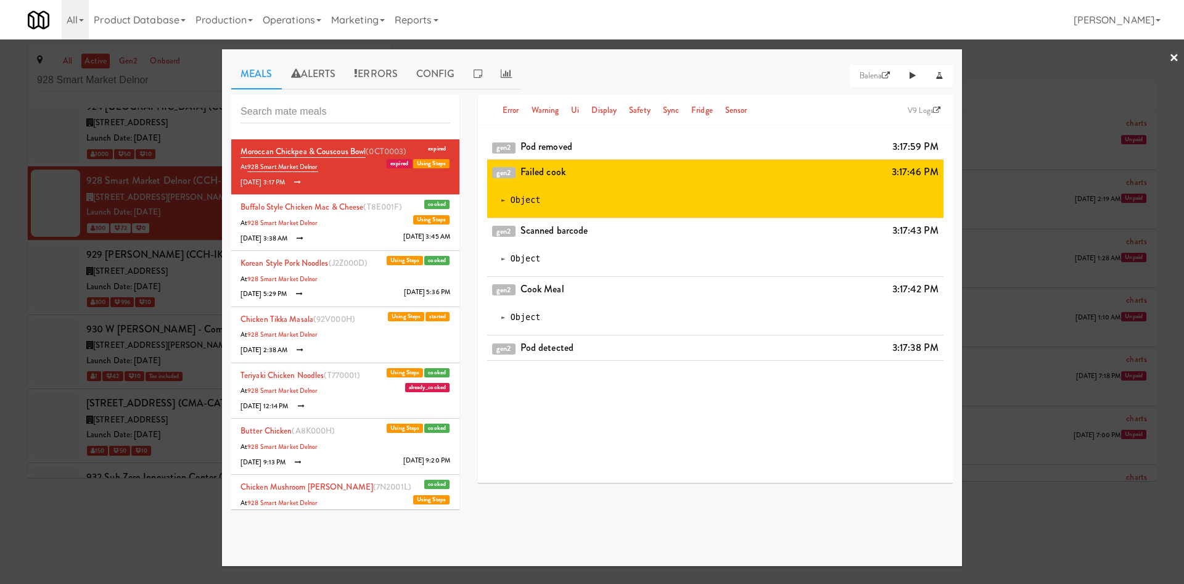
click at [387, 166] on span "expired" at bounding box center [399, 163] width 25 height 9
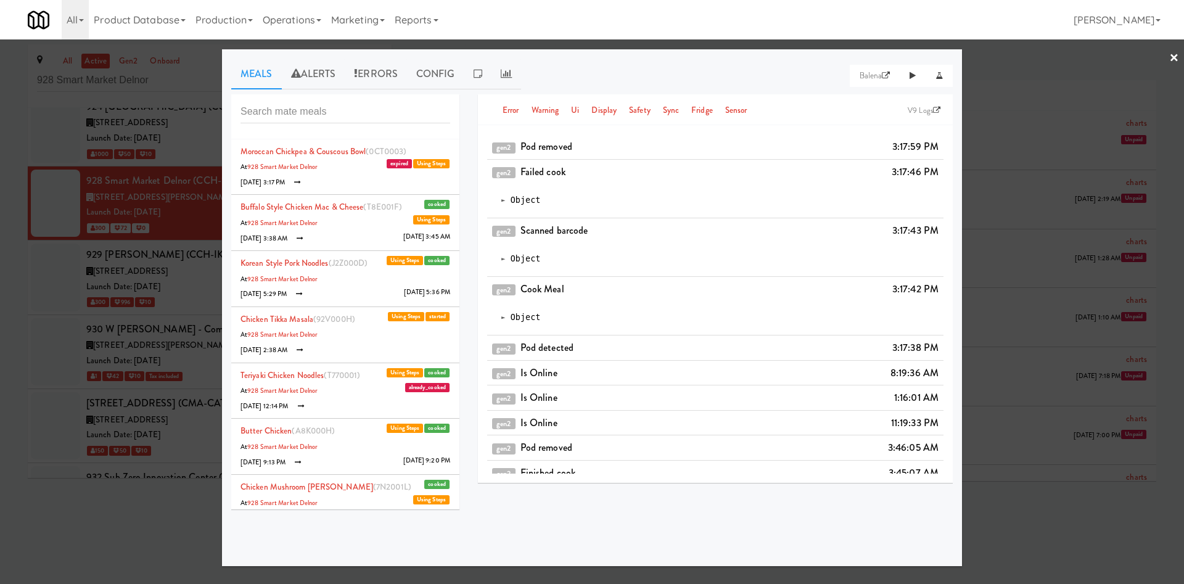
click at [418, 164] on span "Using Steps" at bounding box center [431, 163] width 36 height 9
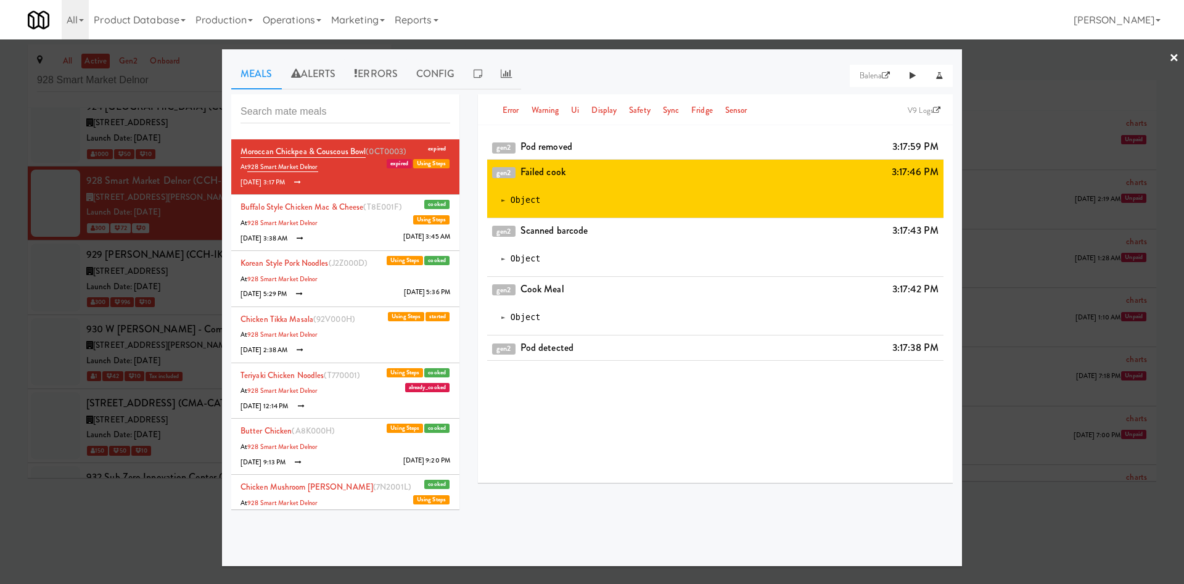
click at [390, 166] on span "expired" at bounding box center [399, 163] width 25 height 9
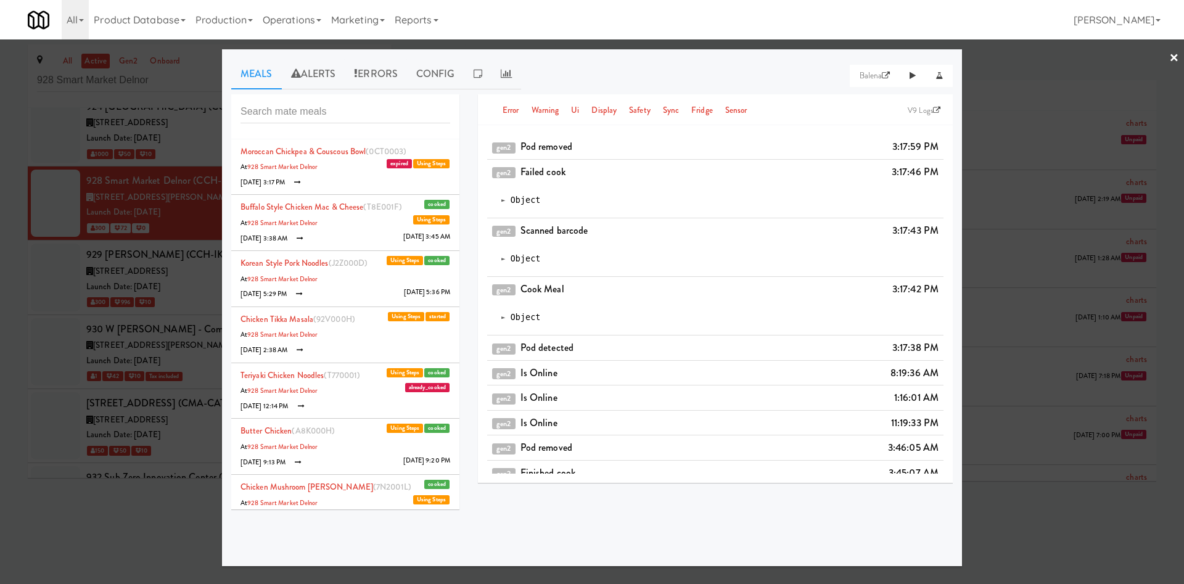
click at [299, 181] on icon at bounding box center [297, 182] width 7 height 7
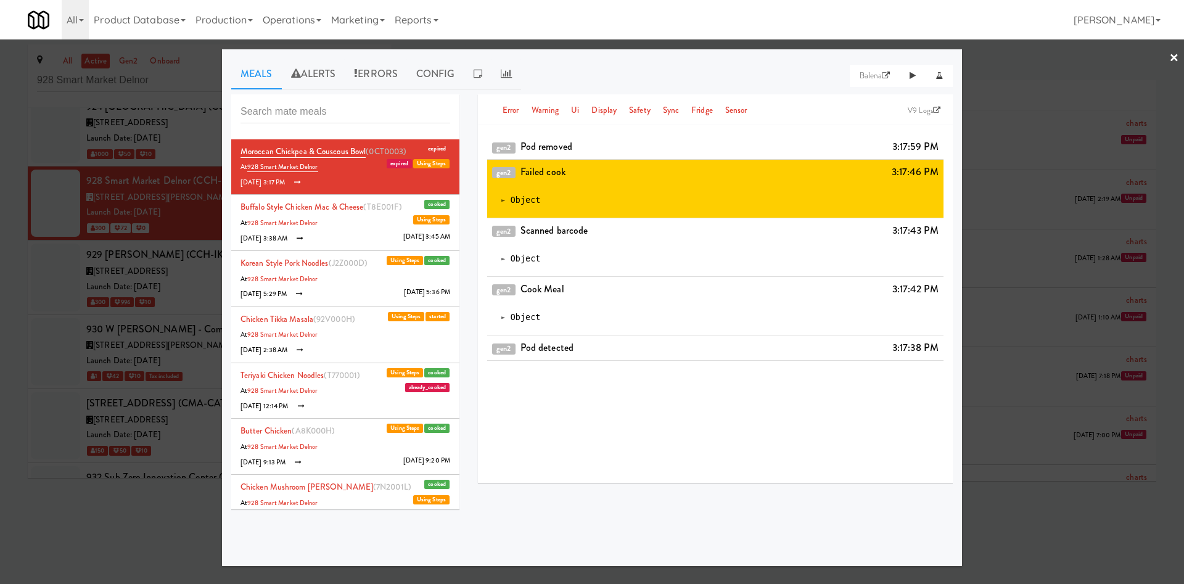
click at [1019, 76] on div at bounding box center [592, 292] width 1184 height 584
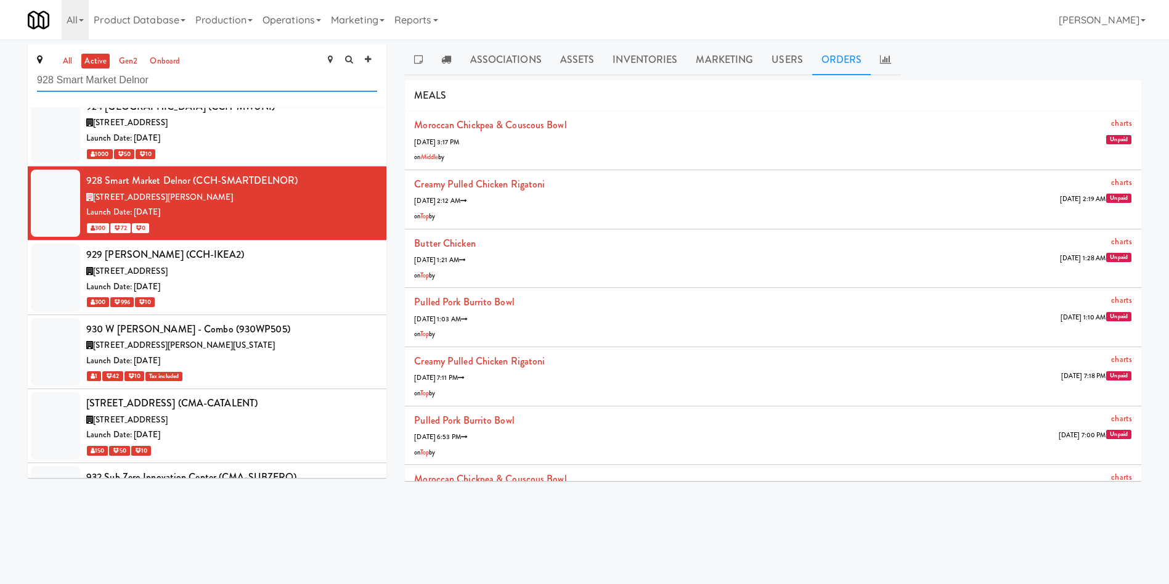
drag, startPoint x: 181, startPoint y: 71, endPoint x: 11, endPoint y: 88, distance: 171.0
click at [11, 88] on div "all active gen2 onboard 928 Smart Market Delnor 1000 S [PERSON_NAME] - Left - F…" at bounding box center [584, 267] width 1169 height 446
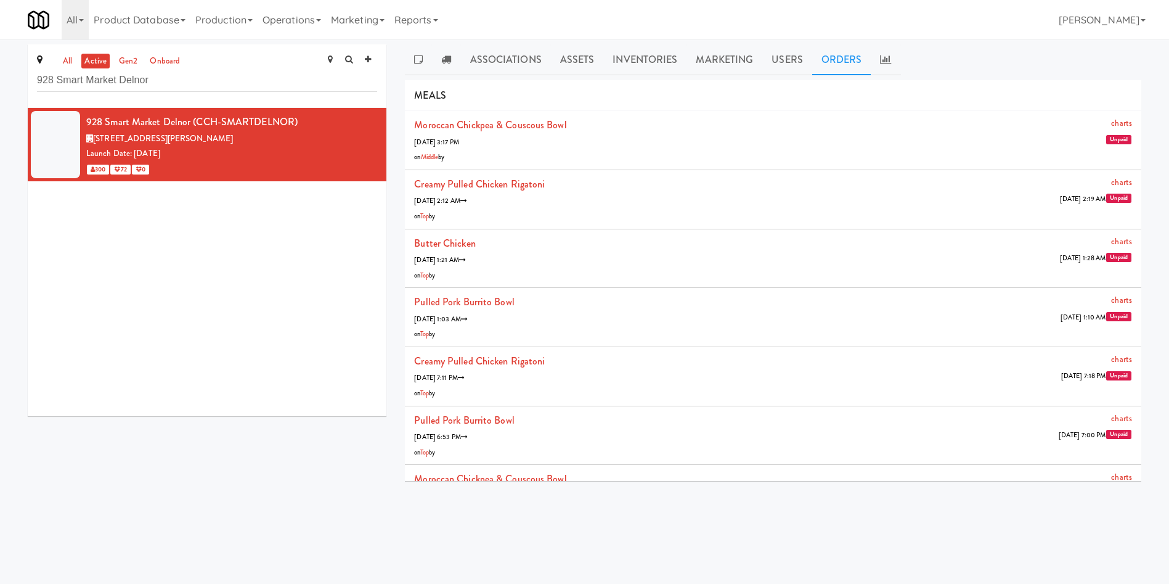
click at [262, 256] on div "928 Smart Market Delnor (CCH-SMARTDELNOR) [STREET_ADDRESS][PERSON_NAME] Launch …" at bounding box center [207, 262] width 359 height 308
click at [134, 60] on link "gen2" at bounding box center [128, 61] width 25 height 15
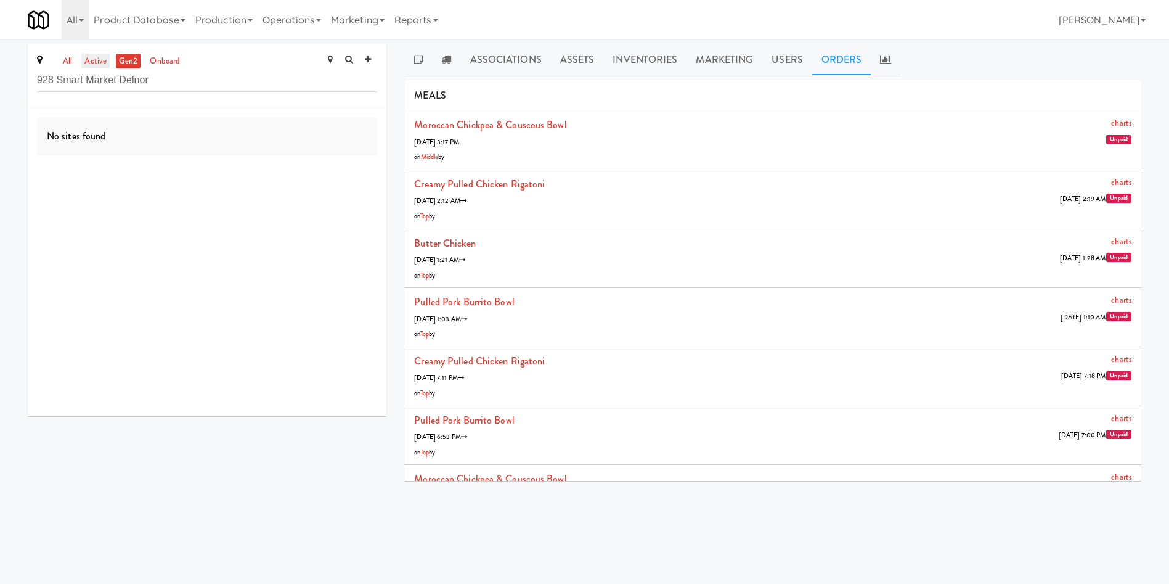
click at [97, 59] on link "active" at bounding box center [95, 61] width 28 height 15
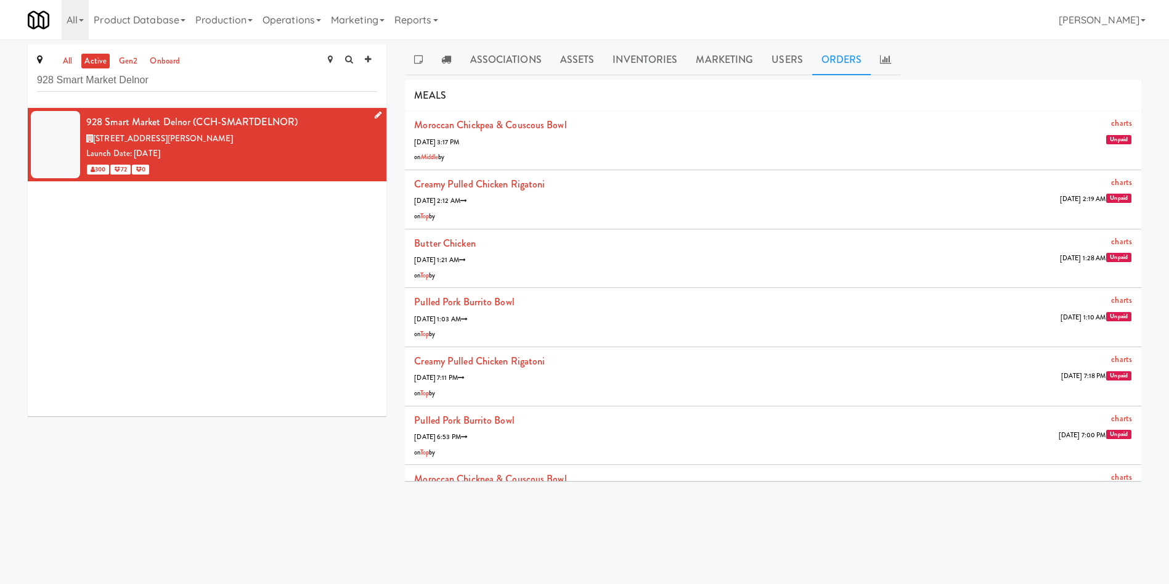
click at [200, 168] on div "300 72 0" at bounding box center [231, 169] width 291 height 15
click at [528, 51] on link "Associations" at bounding box center [506, 59] width 90 height 31
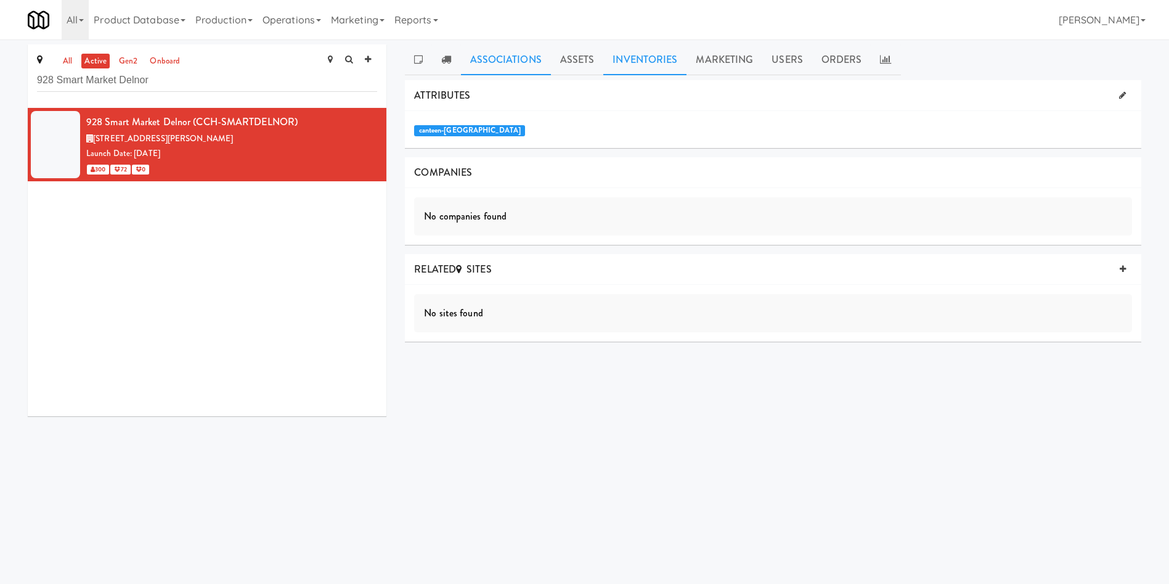
click at [664, 63] on link "Inventories" at bounding box center [645, 59] width 83 height 31
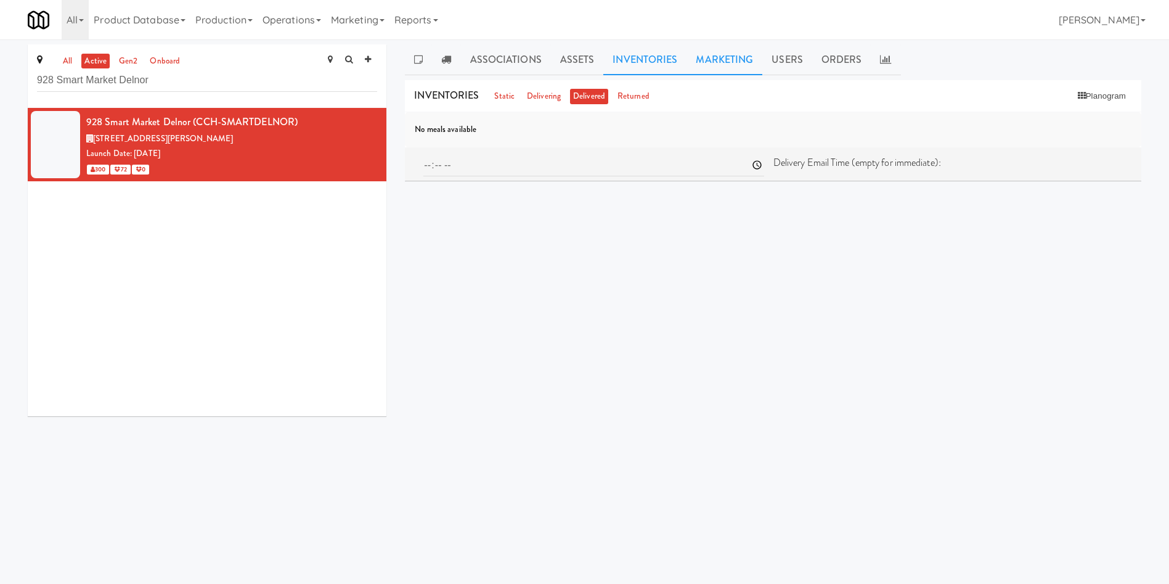
click at [699, 63] on link "Marketing" at bounding box center [725, 59] width 76 height 31
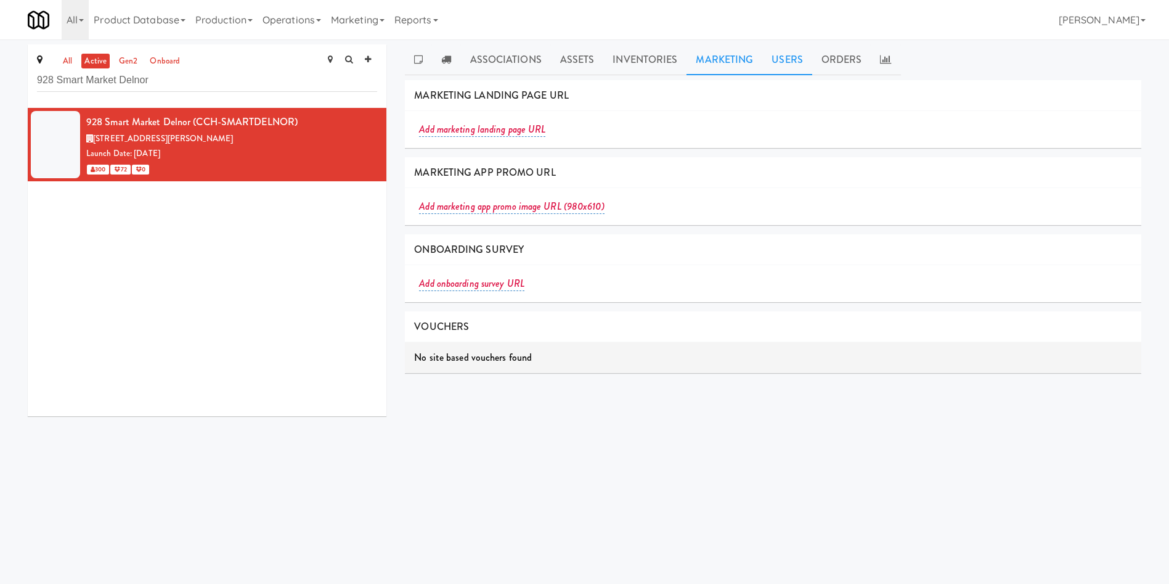
click at [790, 62] on link "Users" at bounding box center [788, 59] width 50 height 31
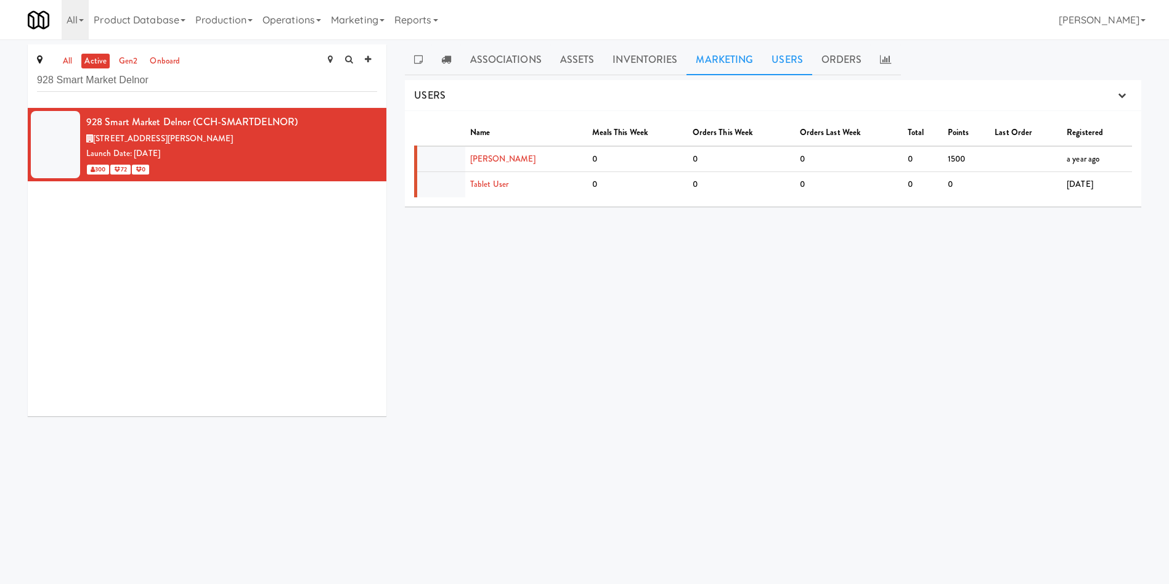
click at [723, 49] on link "Marketing" at bounding box center [725, 59] width 76 height 31
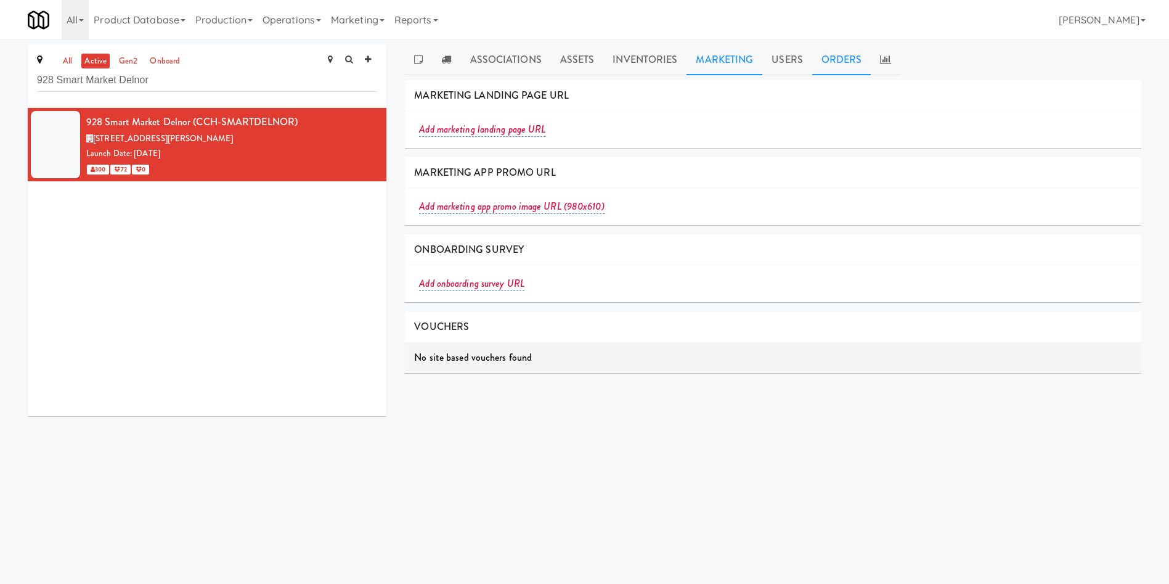
drag, startPoint x: 808, startPoint y: 61, endPoint x: 819, endPoint y: 65, distance: 12.3
click at [813, 63] on ul "Associations Assets Inventories Marketing Users Orders" at bounding box center [773, 59] width 737 height 31
click at [825, 67] on link "Orders" at bounding box center [842, 59] width 59 height 31
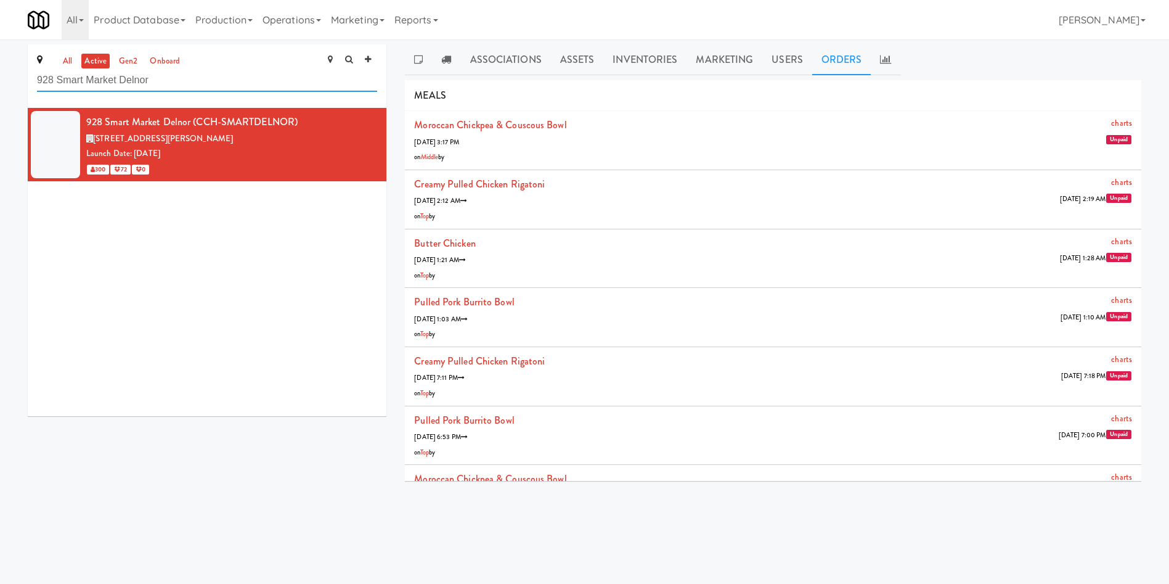
drag, startPoint x: 184, startPoint y: 73, endPoint x: 15, endPoint y: 74, distance: 168.9
click at [15, 74] on div "all active gen2 onboard 928 Smart Market Delnor 928 Smart Market Delnor (CCH-SM…" at bounding box center [584, 267] width 1169 height 446
click at [185, 78] on input "928 Smart Market Delnor" at bounding box center [207, 80] width 340 height 23
click at [182, 78] on input "928 Smart Market Delnor" at bounding box center [207, 80] width 340 height 23
drag, startPoint x: 174, startPoint y: 80, endPoint x: 0, endPoint y: 83, distance: 174.5
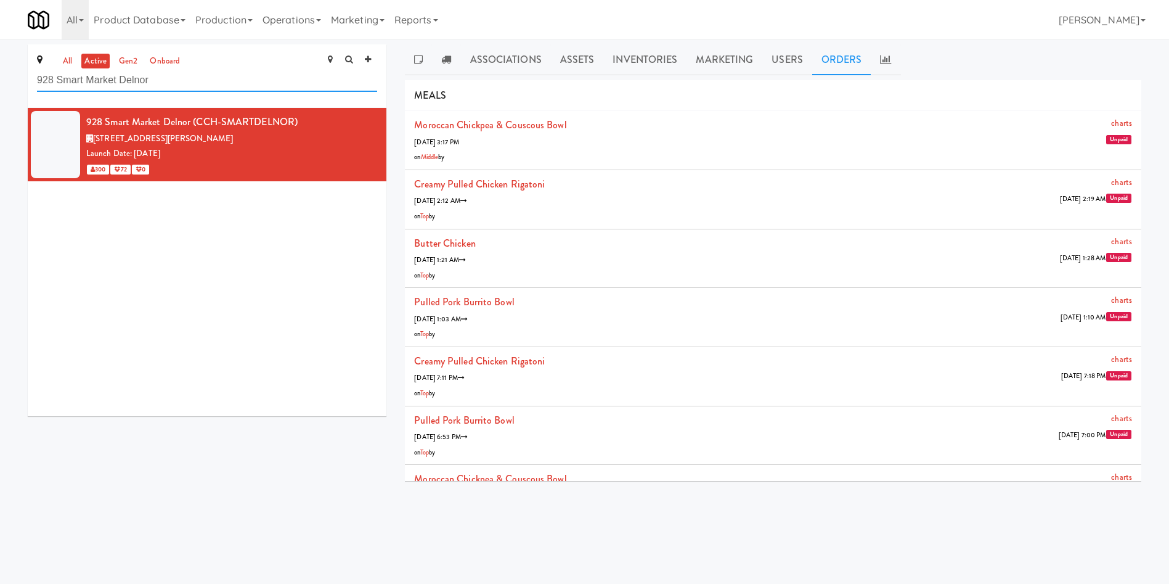
click at [0, 83] on div "all active gen2 onboard 928 Smart Market Delnor 928 Smart Market Delnor (CCH-SM…" at bounding box center [584, 267] width 1169 height 446
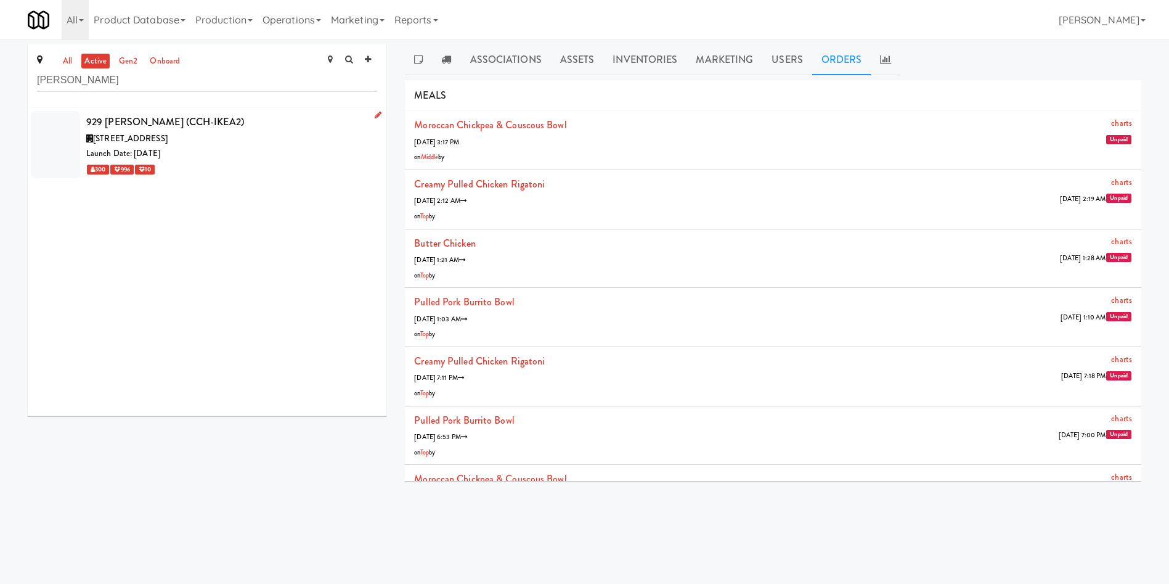
click at [224, 149] on div "Launch Date: [DATE]" at bounding box center [231, 153] width 291 height 15
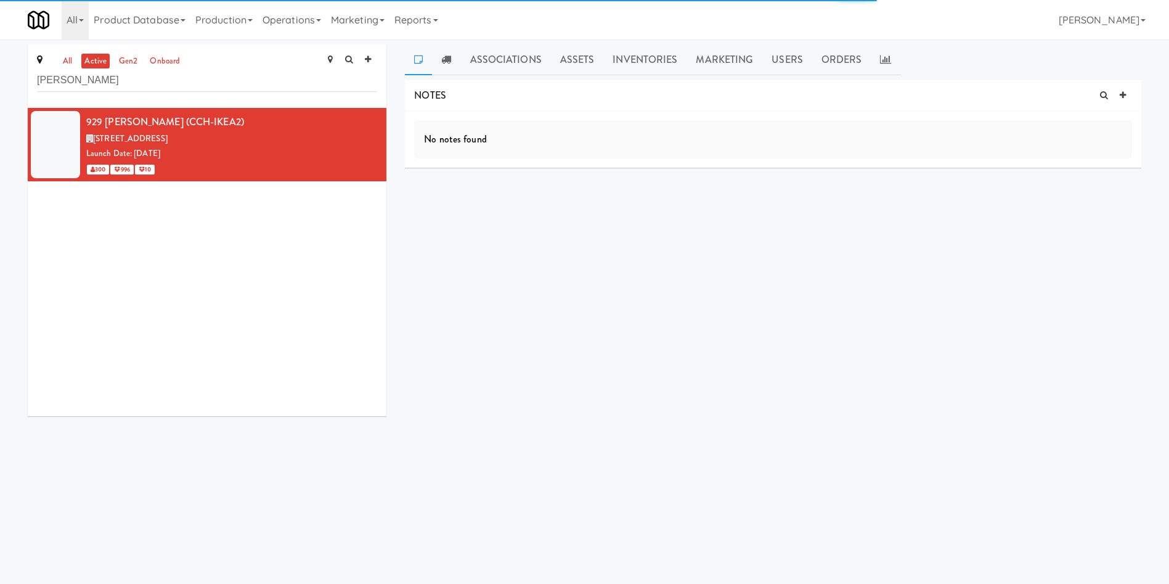
drag, startPoint x: 131, startPoint y: 92, endPoint x: 0, endPoint y: 92, distance: 131.3
click at [0, 92] on div "all active gen2 onboard [PERSON_NAME] 929 Ikea Joliet (CCH-IKEA2) [STREET_ADDRE…" at bounding box center [584, 234] width 1169 height 381
drag, startPoint x: 116, startPoint y: 86, endPoint x: 0, endPoint y: 55, distance: 120.1
click at [0, 55] on div "all active gen2 onboard [PERSON_NAME] 929 Ikea Joliet (CCH-IKEA2) [STREET_ADDRE…" at bounding box center [584, 234] width 1169 height 381
paste input "928 Smart Market Delnor"
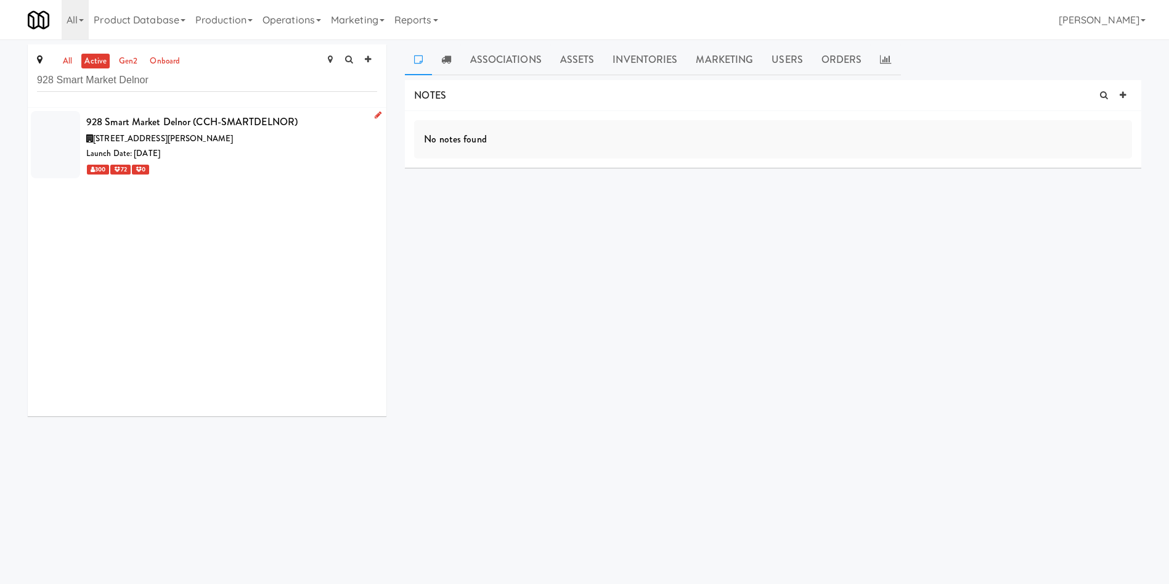
click at [241, 162] on div "300 72 0" at bounding box center [231, 169] width 291 height 15
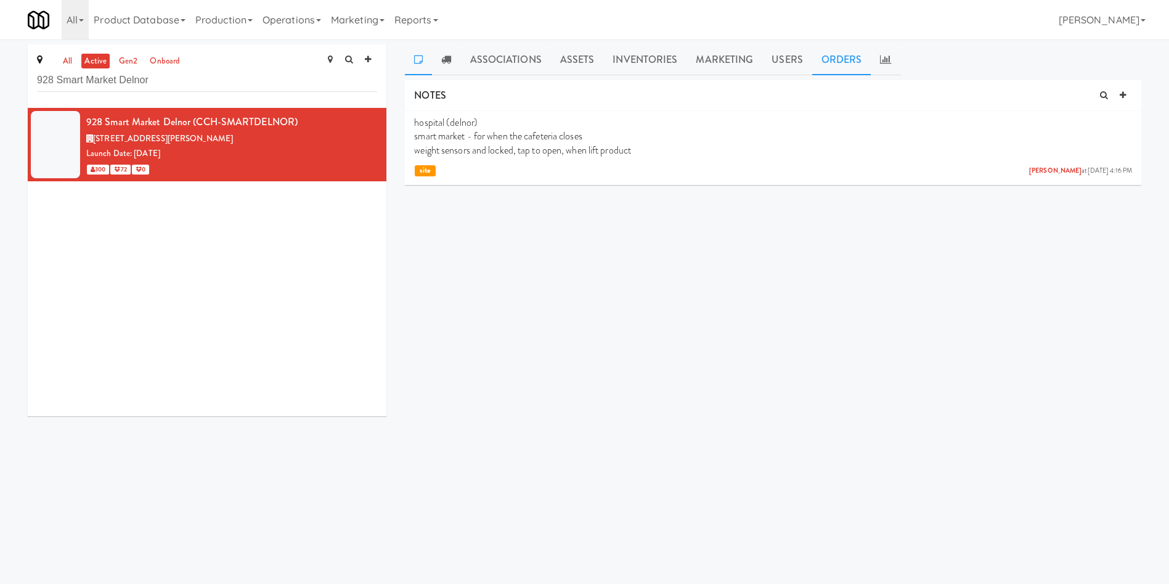
click at [828, 61] on link "Orders" at bounding box center [842, 59] width 59 height 31
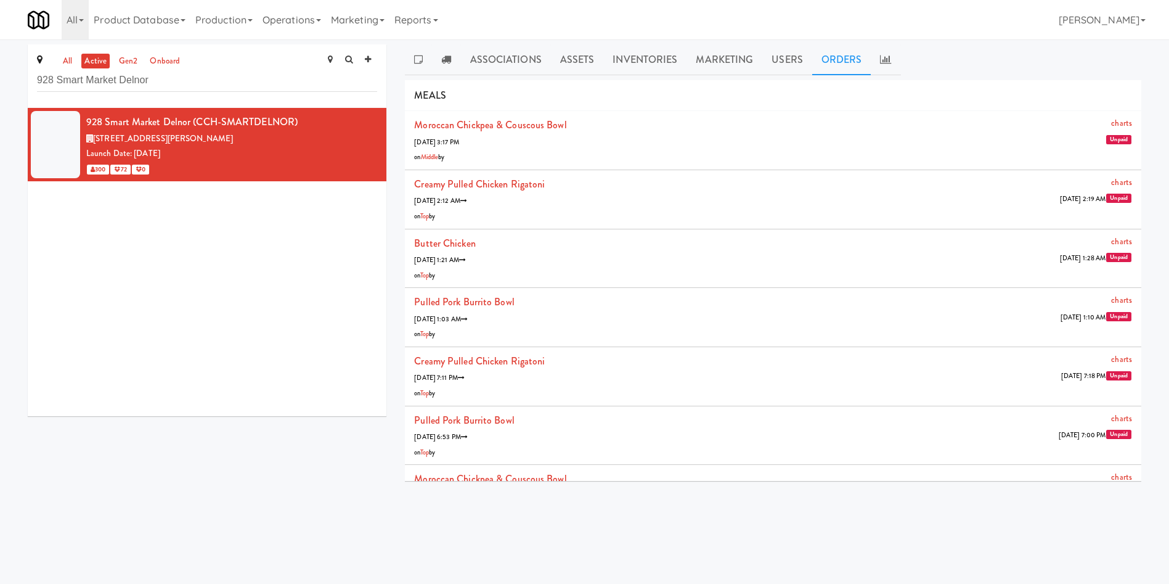
click at [1107, 140] on span "Unpaid" at bounding box center [1119, 139] width 25 height 9
click at [432, 157] on link "Middle" at bounding box center [430, 156] width 18 height 9
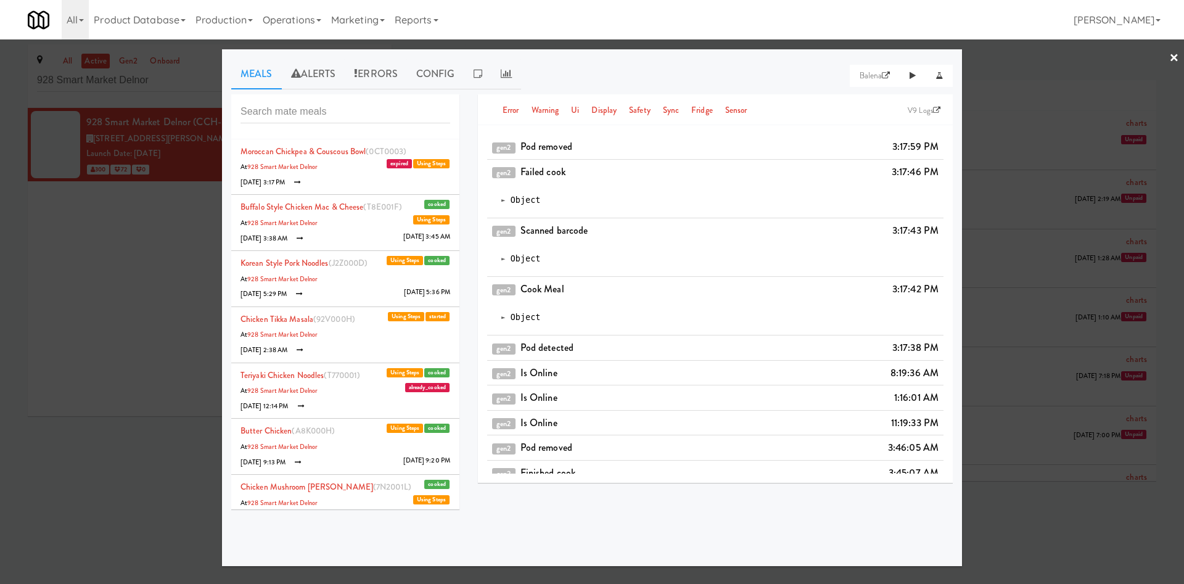
click at [387, 167] on span "expired" at bounding box center [399, 163] width 25 height 9
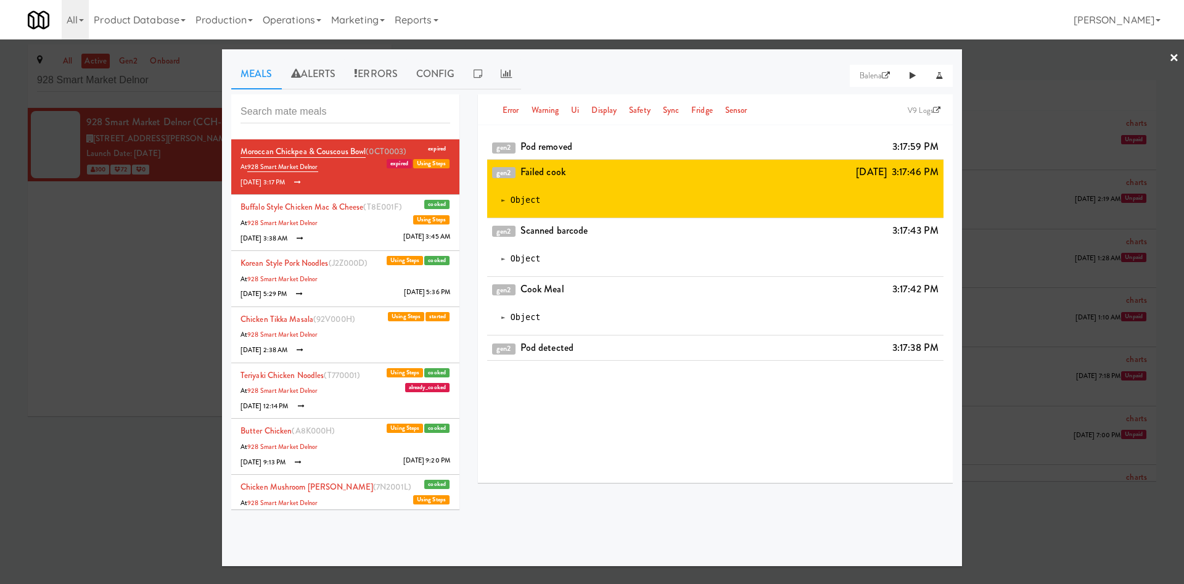
click at [502, 203] on span at bounding box center [503, 200] width 4 height 8
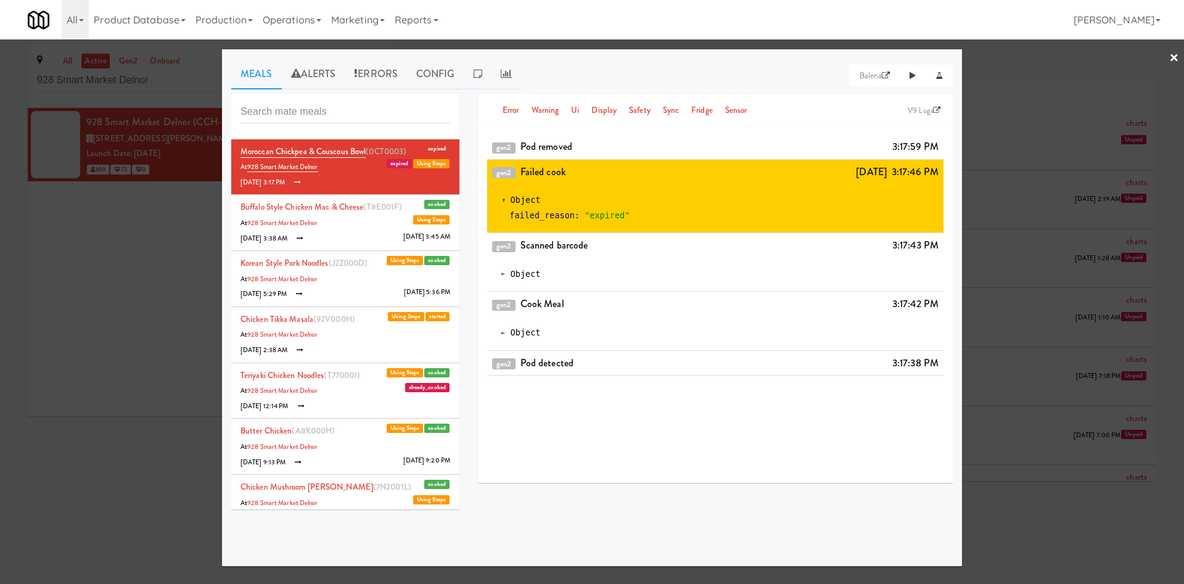
click at [712, 197] on div "Object failed_reason : "expired"" at bounding box center [715, 208] width 428 height 30
click at [377, 68] on link "Errors" at bounding box center [376, 74] width 62 height 31
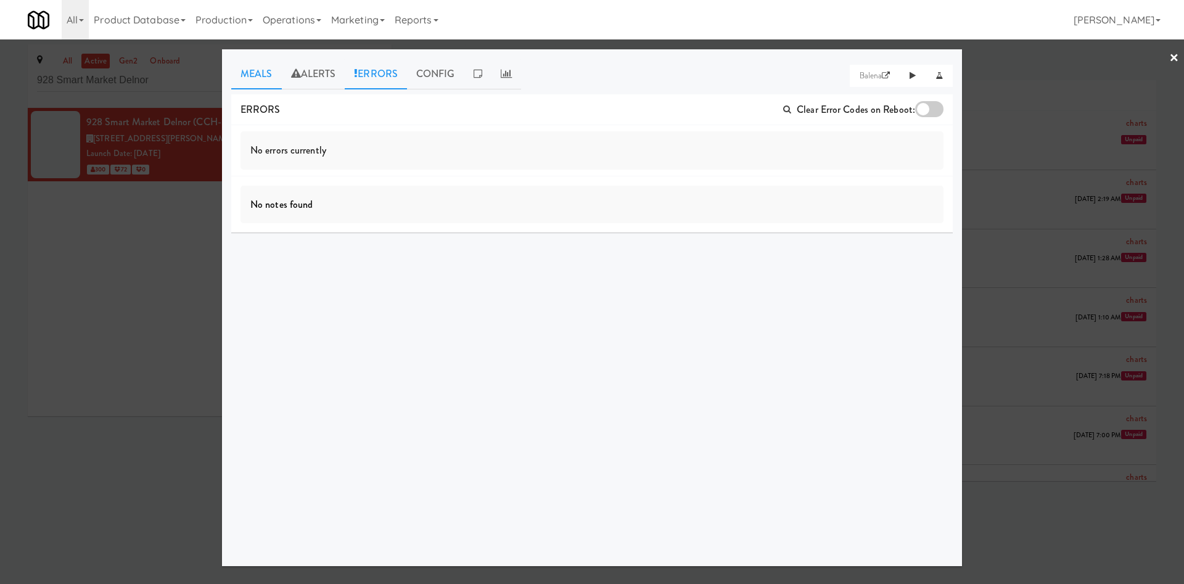
click at [261, 74] on link "Meals" at bounding box center [256, 74] width 51 height 31
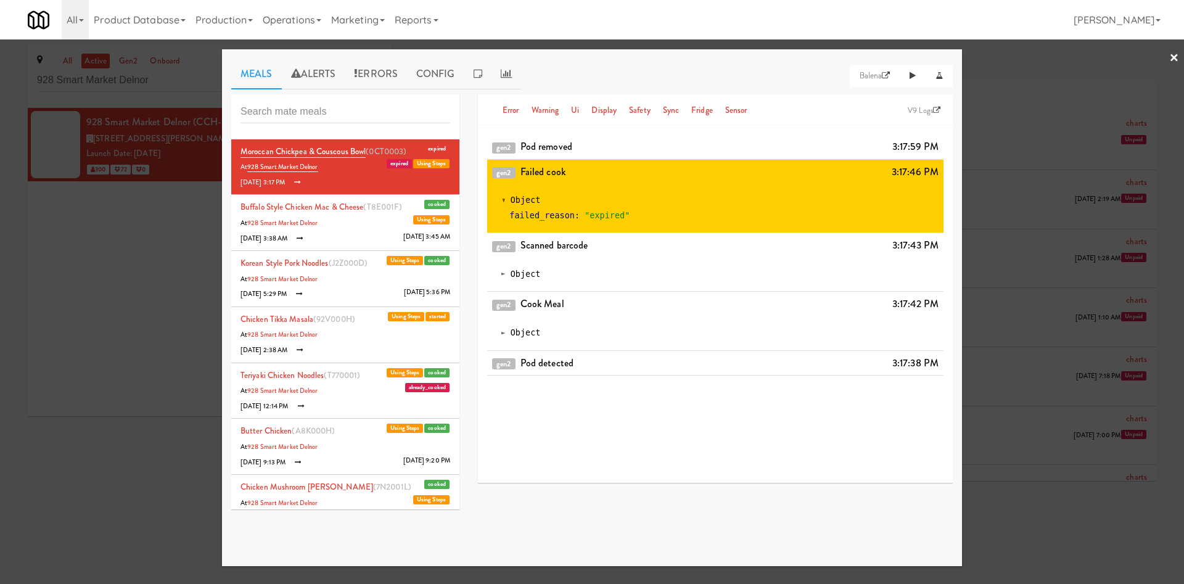
click at [105, 271] on div at bounding box center [592, 292] width 1184 height 584
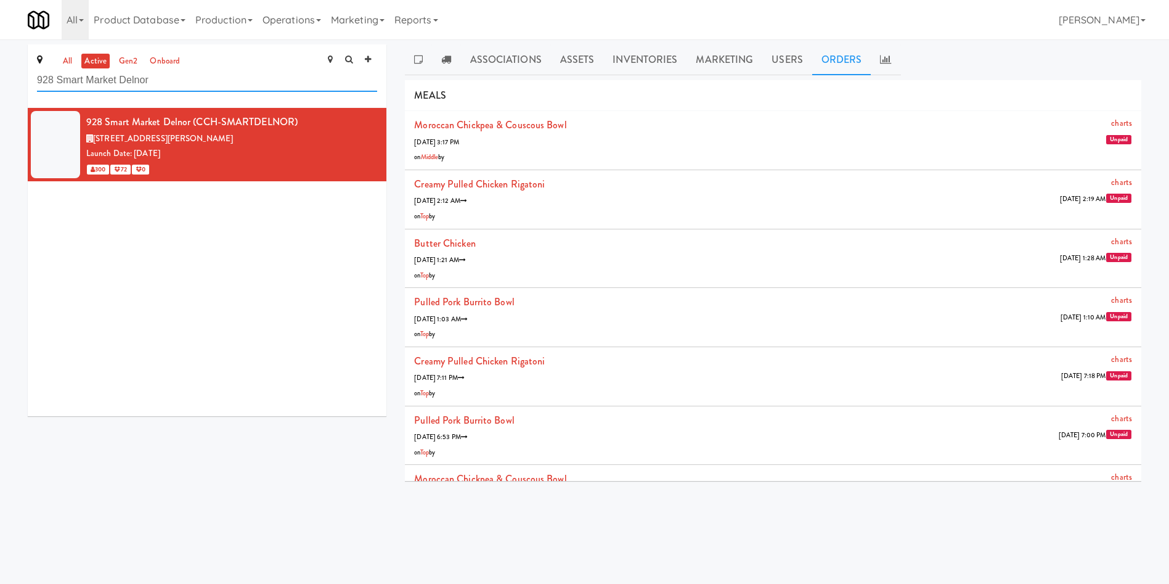
drag, startPoint x: 176, startPoint y: 85, endPoint x: 0, endPoint y: 89, distance: 176.4
click at [0, 89] on div "all active gen2 onboard 928 Smart Market Delnor 928 Smart Market Delnor (CCH-SM…" at bounding box center [584, 267] width 1169 height 446
type input "e"
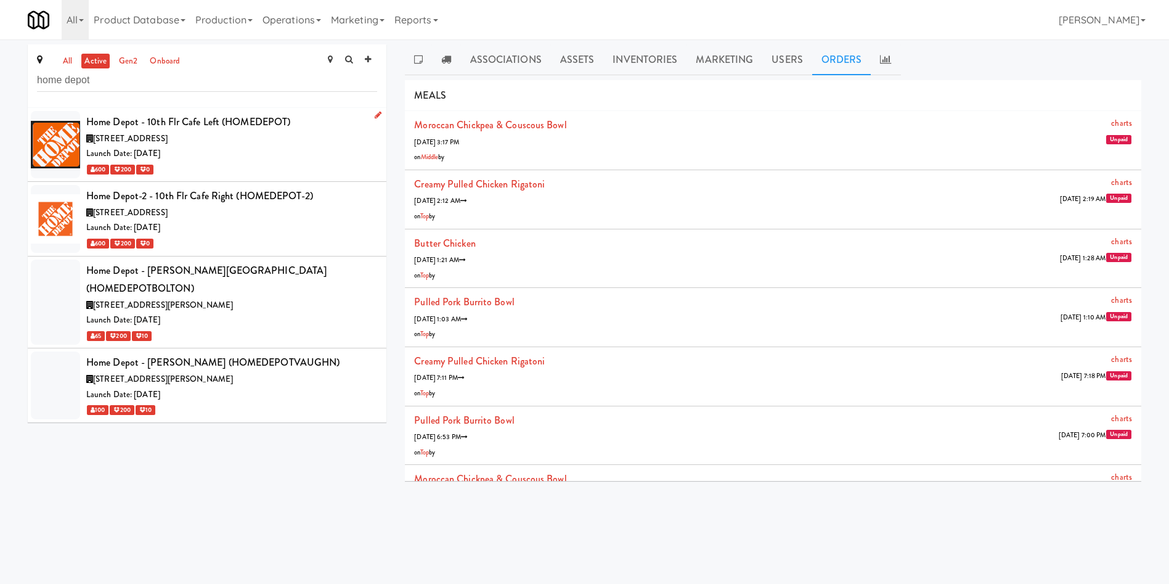
click at [285, 151] on div "Launch Date: [DATE]" at bounding box center [231, 153] width 291 height 15
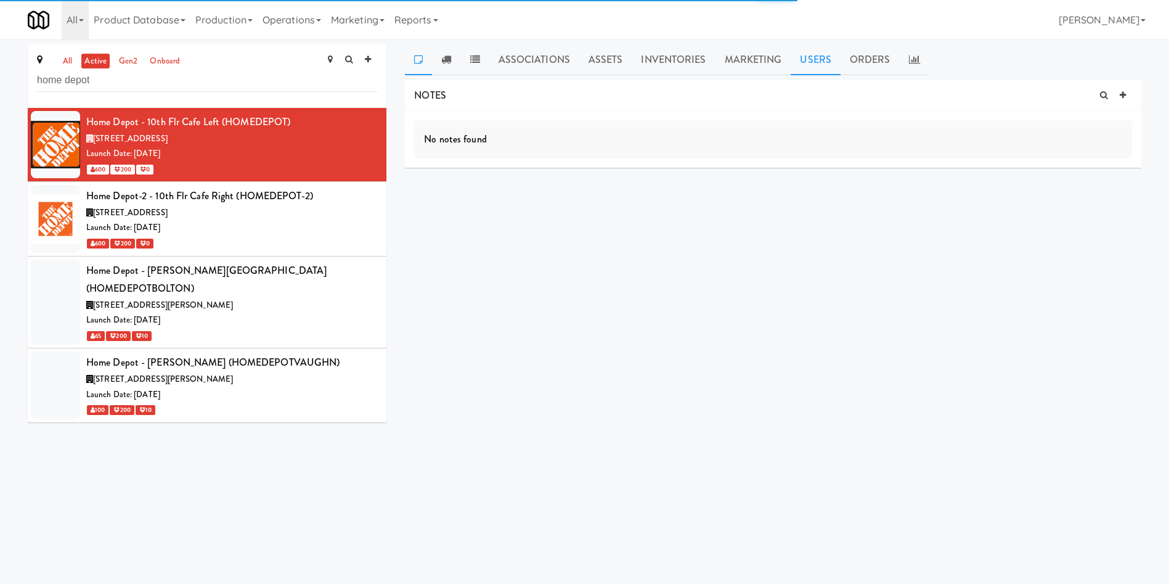
click at [805, 61] on link "Users" at bounding box center [816, 59] width 50 height 31
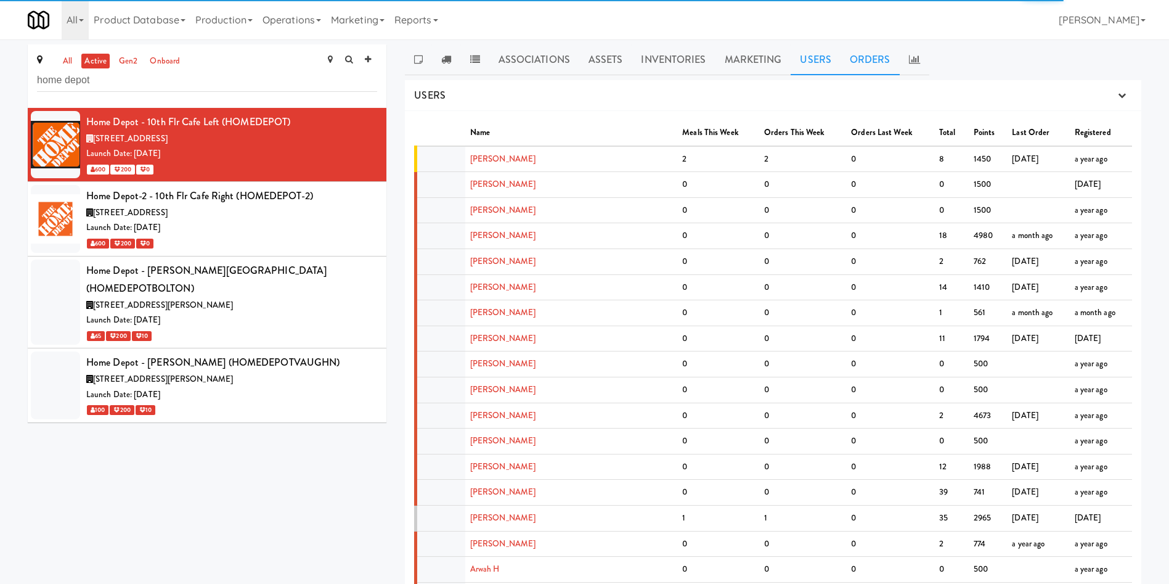
click at [876, 54] on link "Orders" at bounding box center [870, 59] width 59 height 31
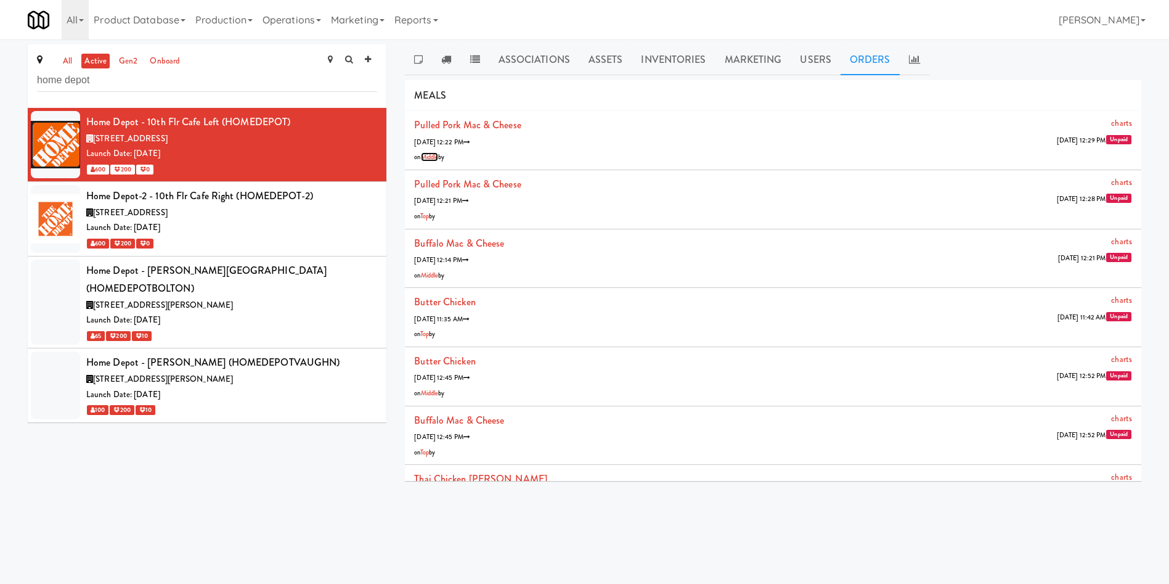
click at [439, 158] on link "Middle" at bounding box center [430, 156] width 18 height 9
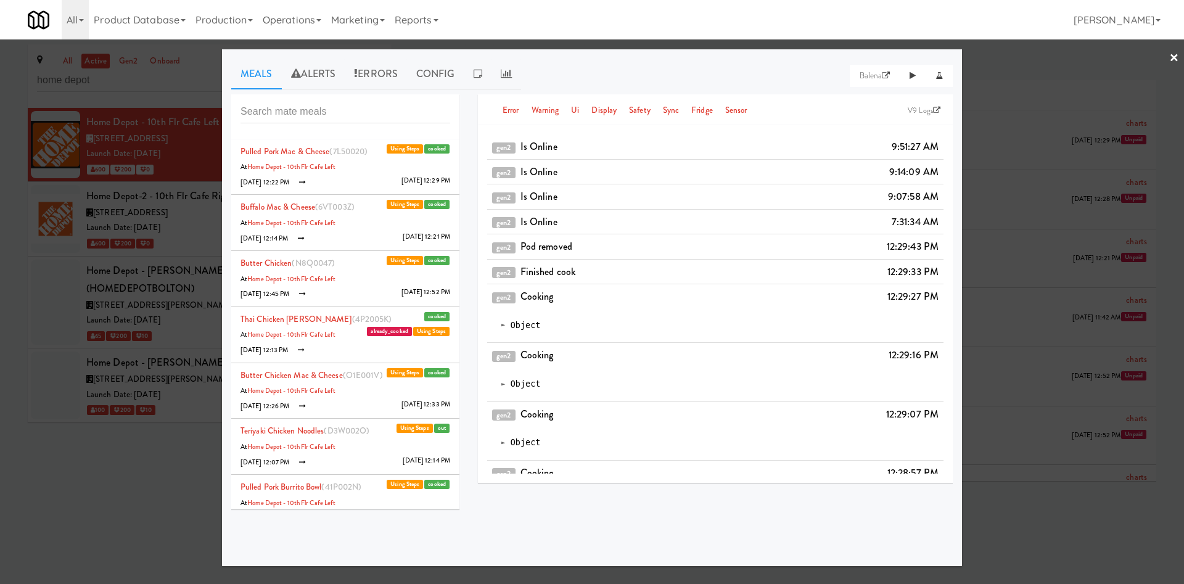
click at [415, 168] on li "Pulled Pork Mac & Cheese (7L50020) cooked Using Steps At Home Depot - 10th Flr …" at bounding box center [345, 167] width 228 height 56
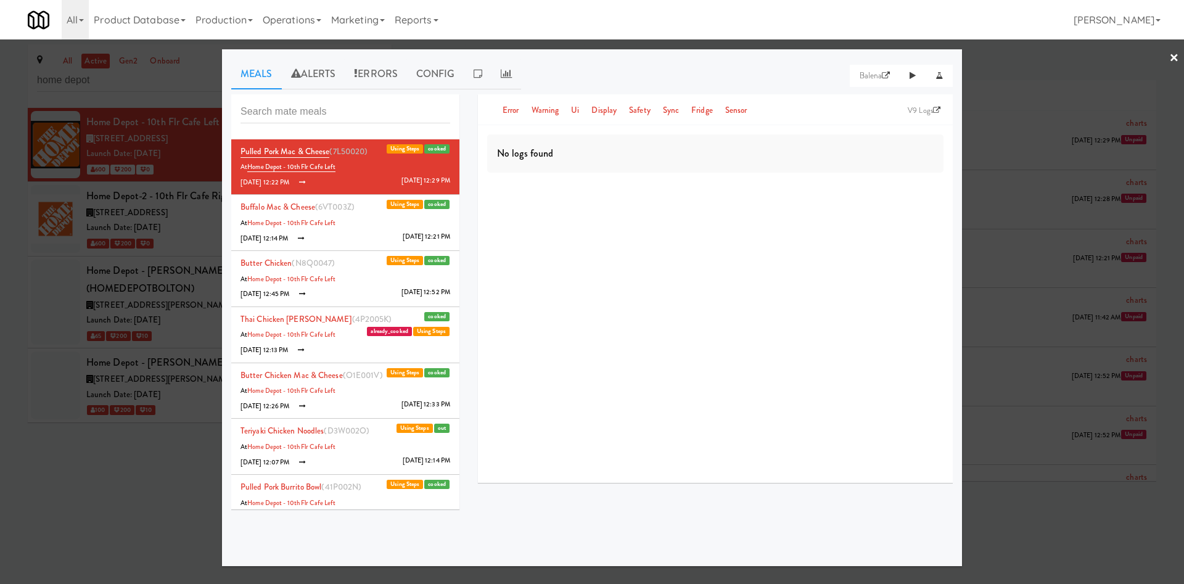
scroll to position [125, 0]
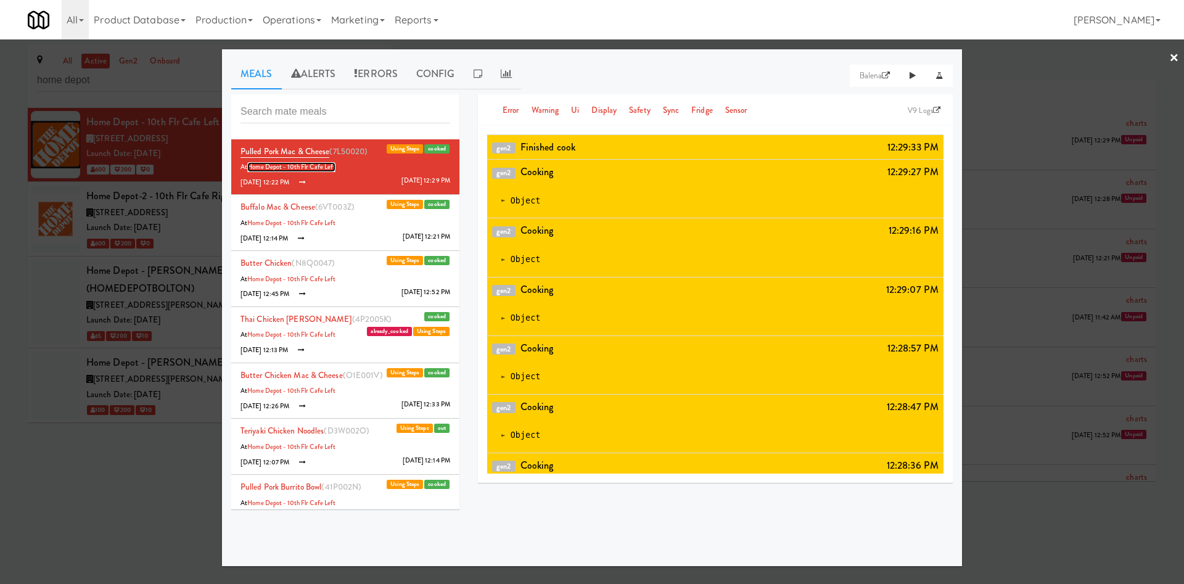
click at [289, 169] on link "Home Depot - 10th Flr Cafe Left" at bounding box center [291, 167] width 88 height 10
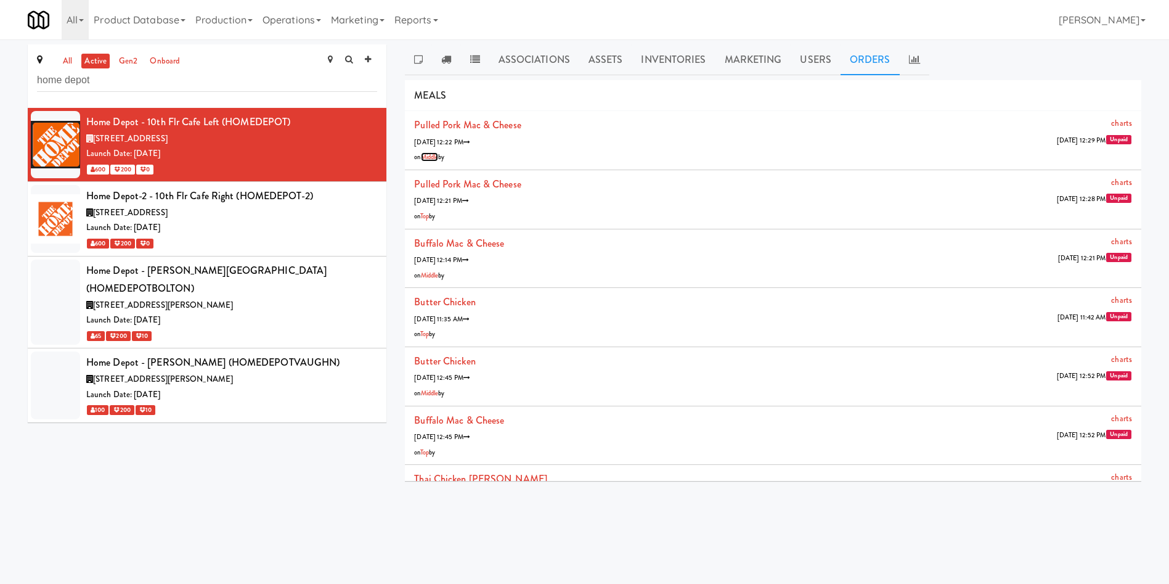
click at [431, 160] on link "Middle" at bounding box center [430, 156] width 18 height 9
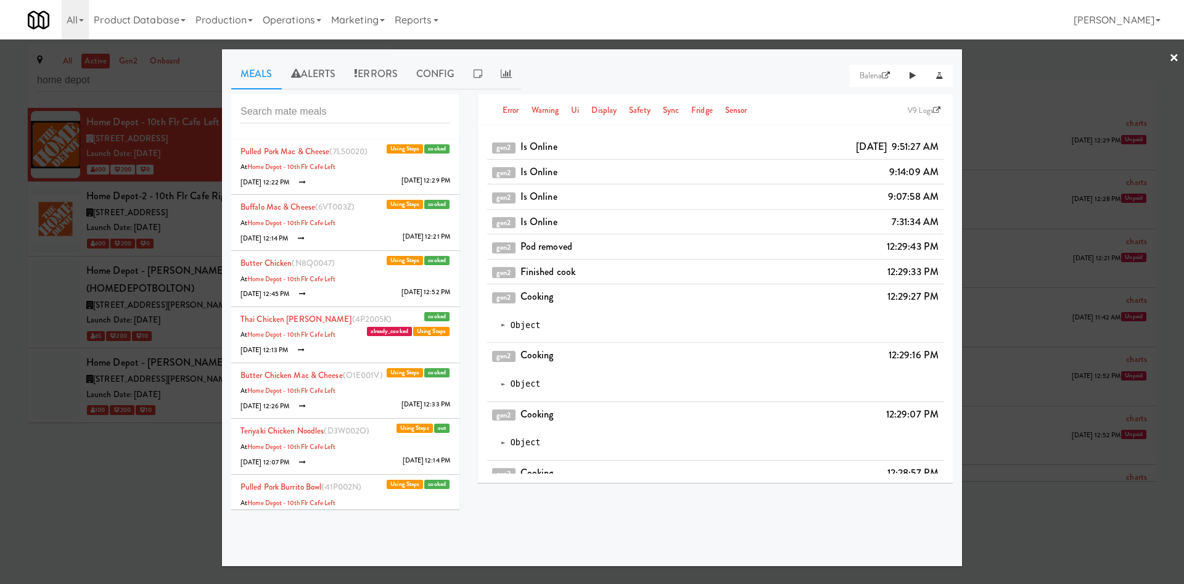
click at [856, 145] on div "[DATE]" at bounding box center [871, 146] width 31 height 18
click at [427, 147] on span "cooked" at bounding box center [436, 148] width 25 height 9
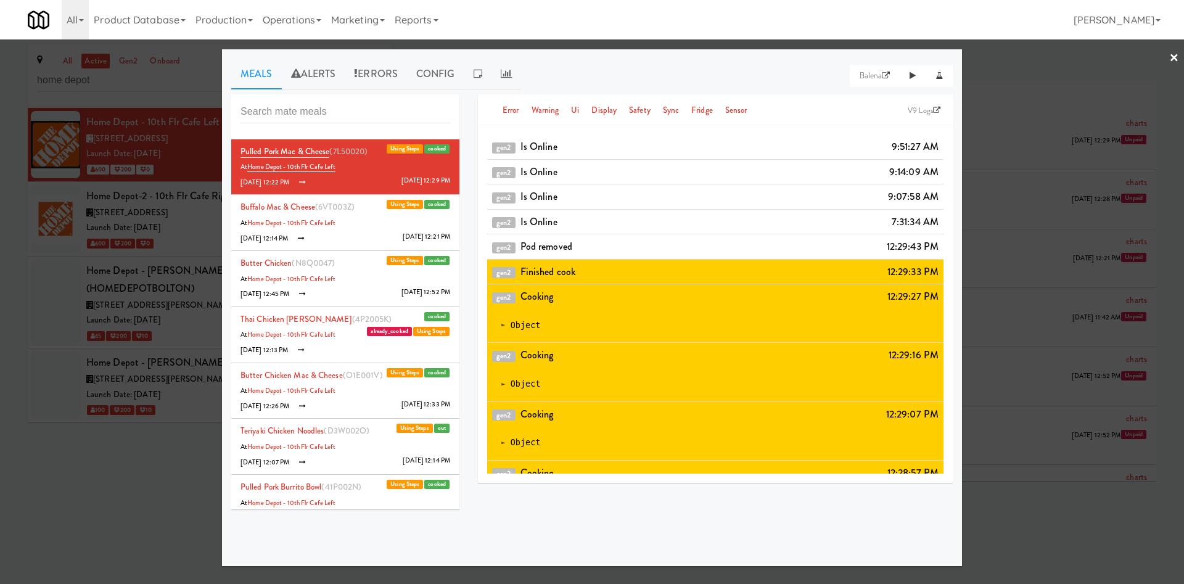
click at [729, 79] on ul "Meals Alerts Errors Config Balena" at bounding box center [591, 74] width 721 height 31
click at [1039, 76] on div at bounding box center [592, 292] width 1184 height 584
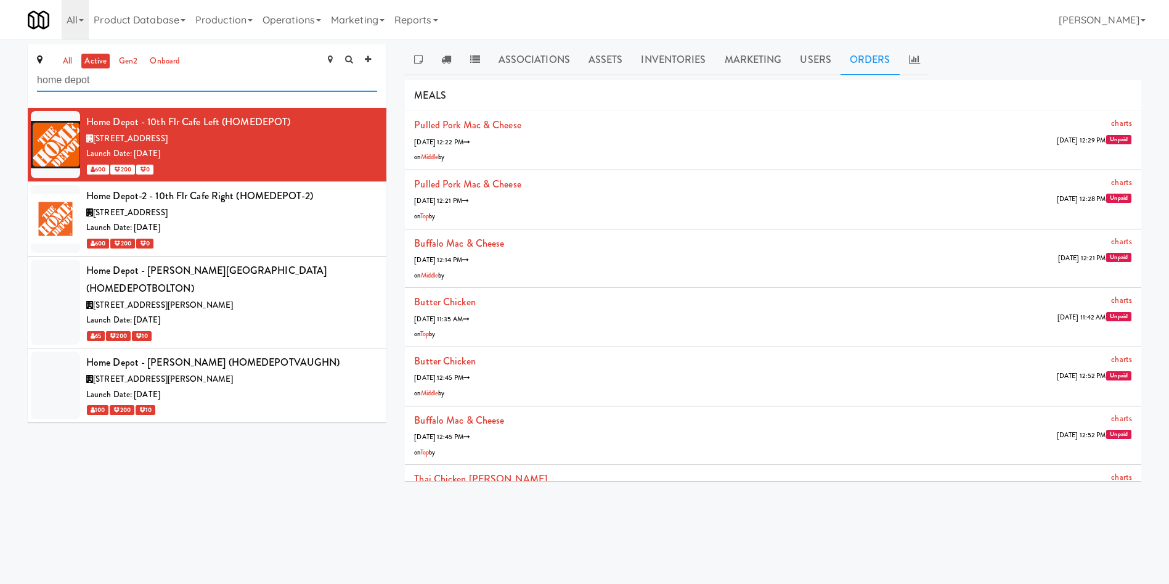
drag, startPoint x: 216, startPoint y: 75, endPoint x: 0, endPoint y: 75, distance: 216.4
click at [0, 75] on div "all active gen2 onboard home depot Home Depot - 10th Flr Cafe Left (HOMEDEPOT) …" at bounding box center [584, 267] width 1169 height 446
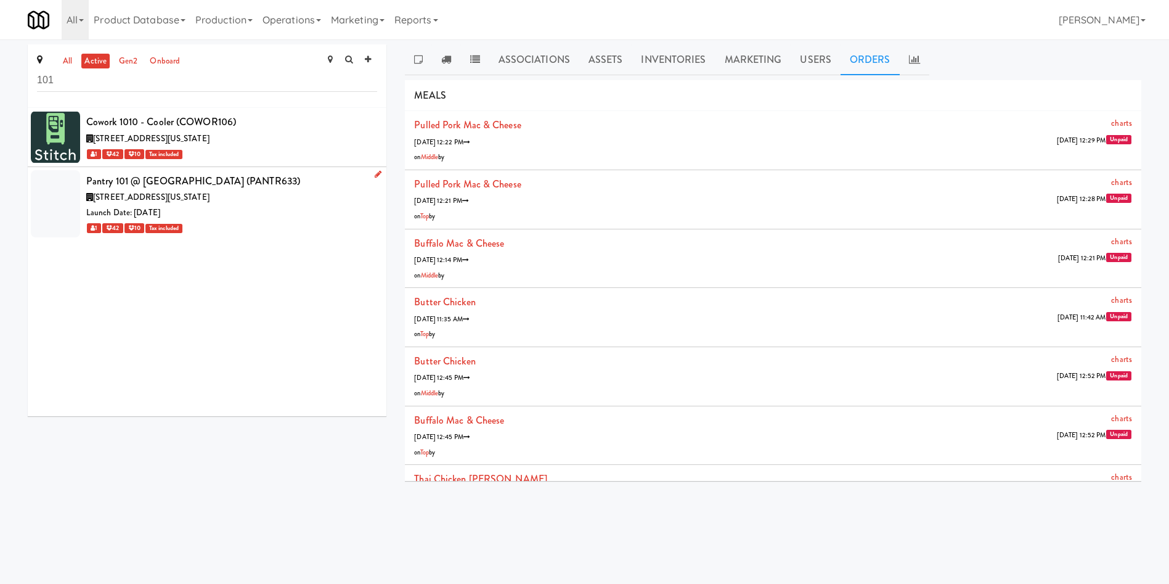
click at [279, 223] on div "1 42 10 Tax included" at bounding box center [231, 227] width 291 height 15
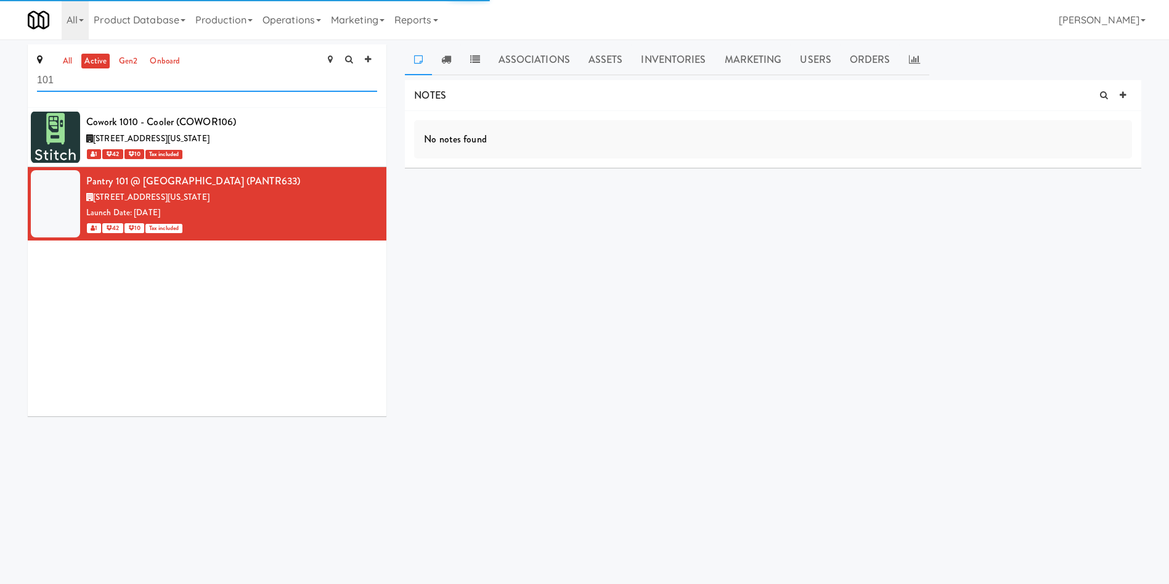
click at [131, 86] on input "101" at bounding box center [207, 80] width 340 height 23
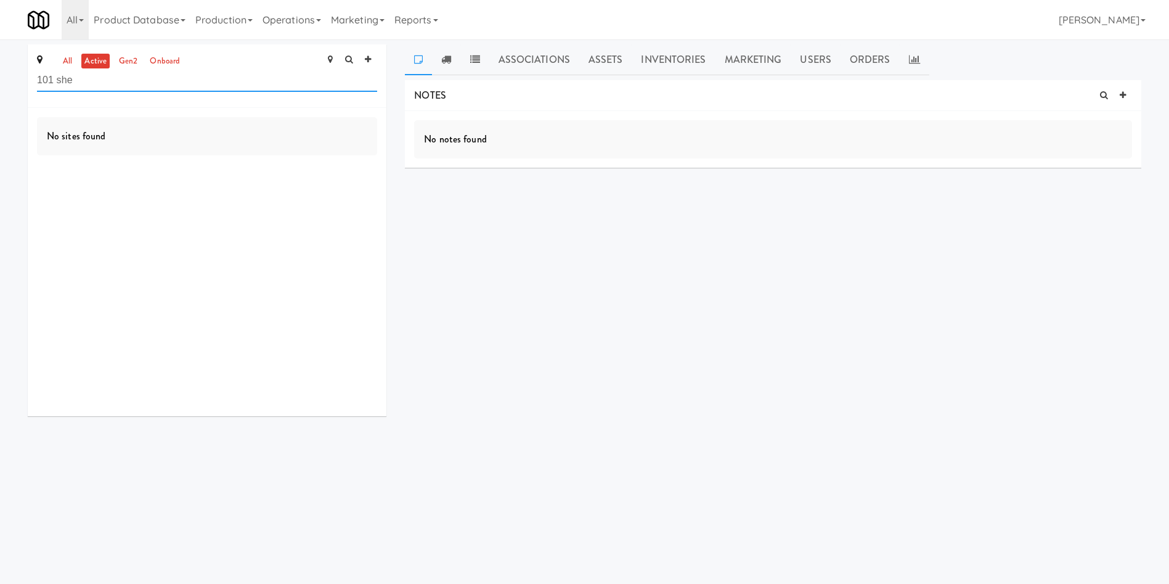
drag, startPoint x: 184, startPoint y: 80, endPoint x: 0, endPoint y: 76, distance: 184.4
click at [0, 76] on div "all active gen2 onboard 101 she No sites found Associations Assets Inventories …" at bounding box center [584, 234] width 1169 height 381
type input "101 she"
click at [292, 13] on link "Operations" at bounding box center [292, 19] width 68 height 39
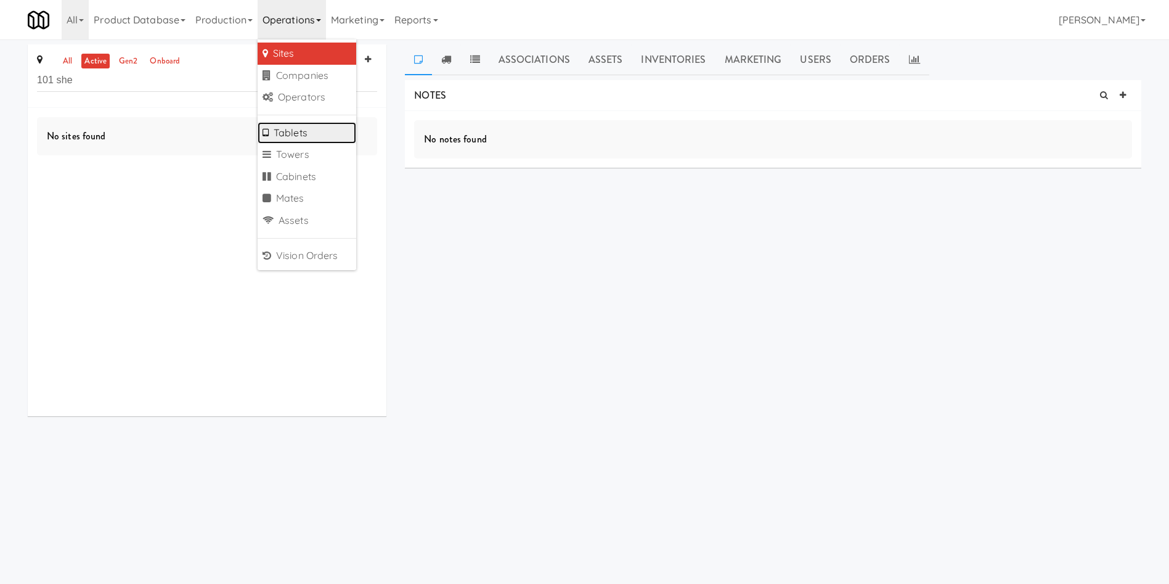
click at [326, 134] on link "Tablets" at bounding box center [307, 133] width 99 height 22
